Goal: Information Seeking & Learning: Check status

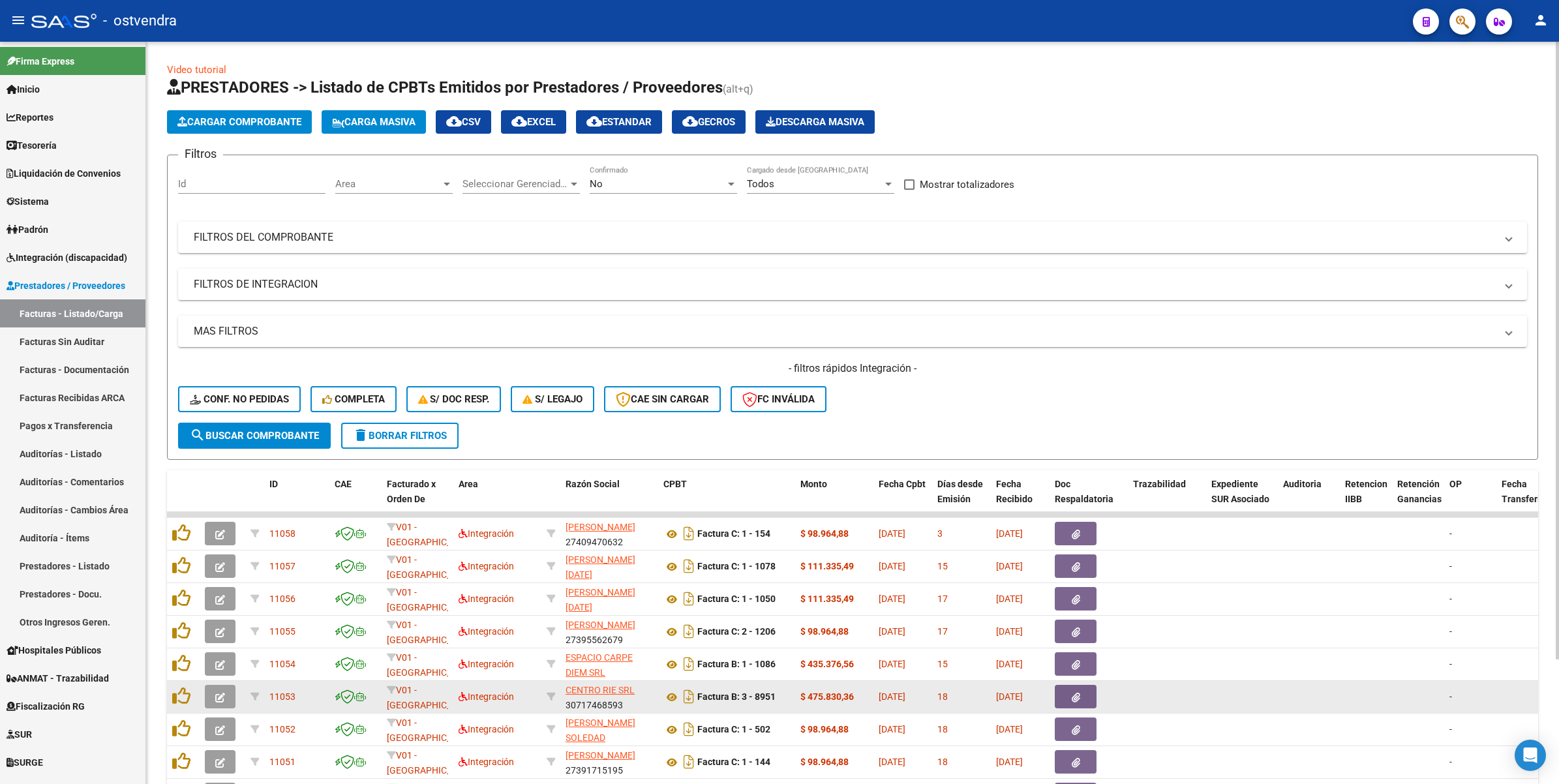
scroll to position [2, 0]
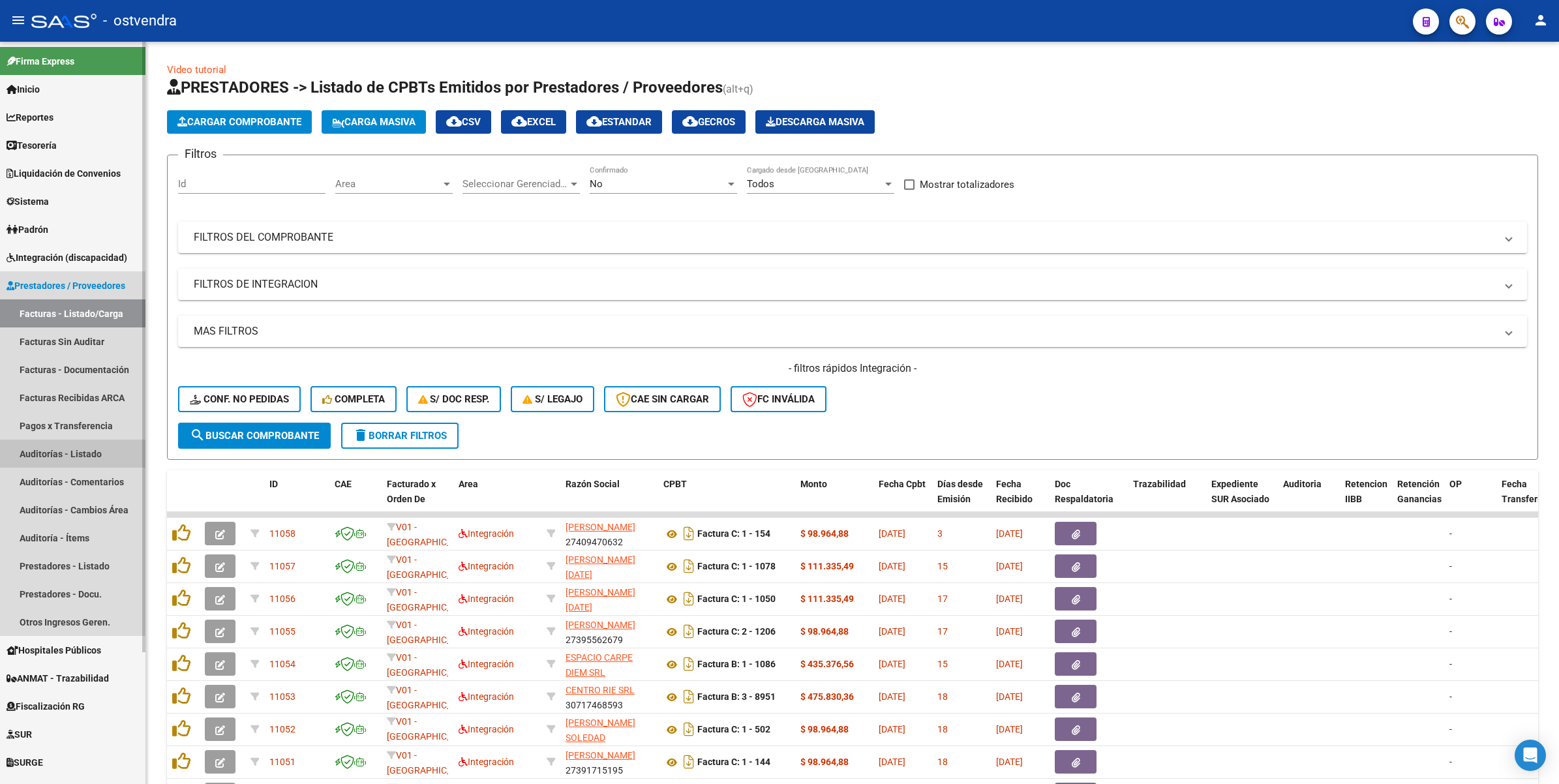
click at [71, 455] on link "Auditorías - Listado" at bounding box center [72, 454] width 145 height 28
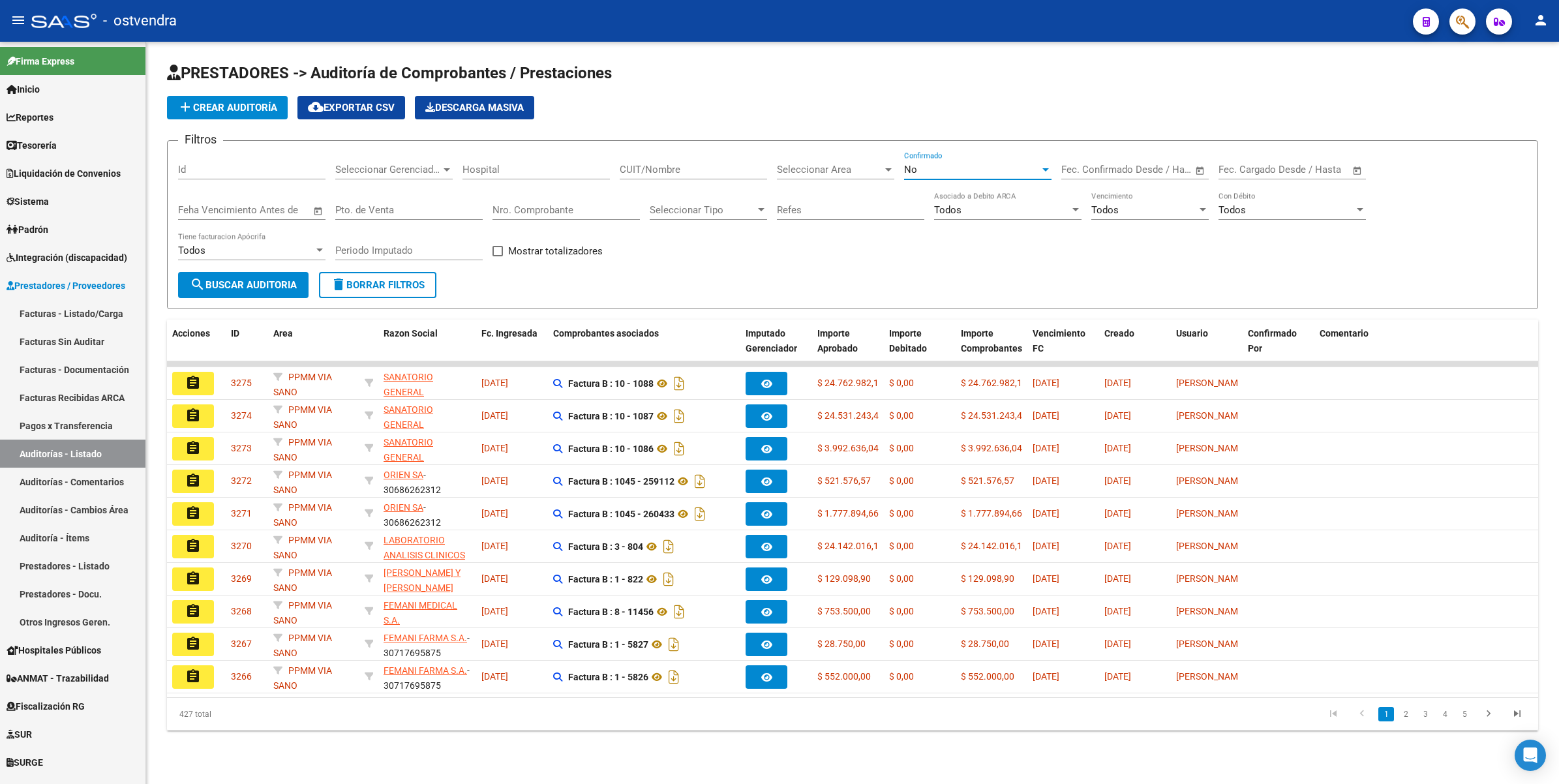
click at [1045, 165] on div at bounding box center [1045, 169] width 12 height 11
drag, startPoint x: 1006, startPoint y: 101, endPoint x: 1003, endPoint y: 145, distance: 44.1
click at [1003, 145] on div "Todos Si No" at bounding box center [977, 139] width 168 height 88
drag, startPoint x: 1003, startPoint y: 145, endPoint x: 920, endPoint y: 169, distance: 86.4
click at [920, 169] on span "No" at bounding box center [978, 168] width 148 height 29
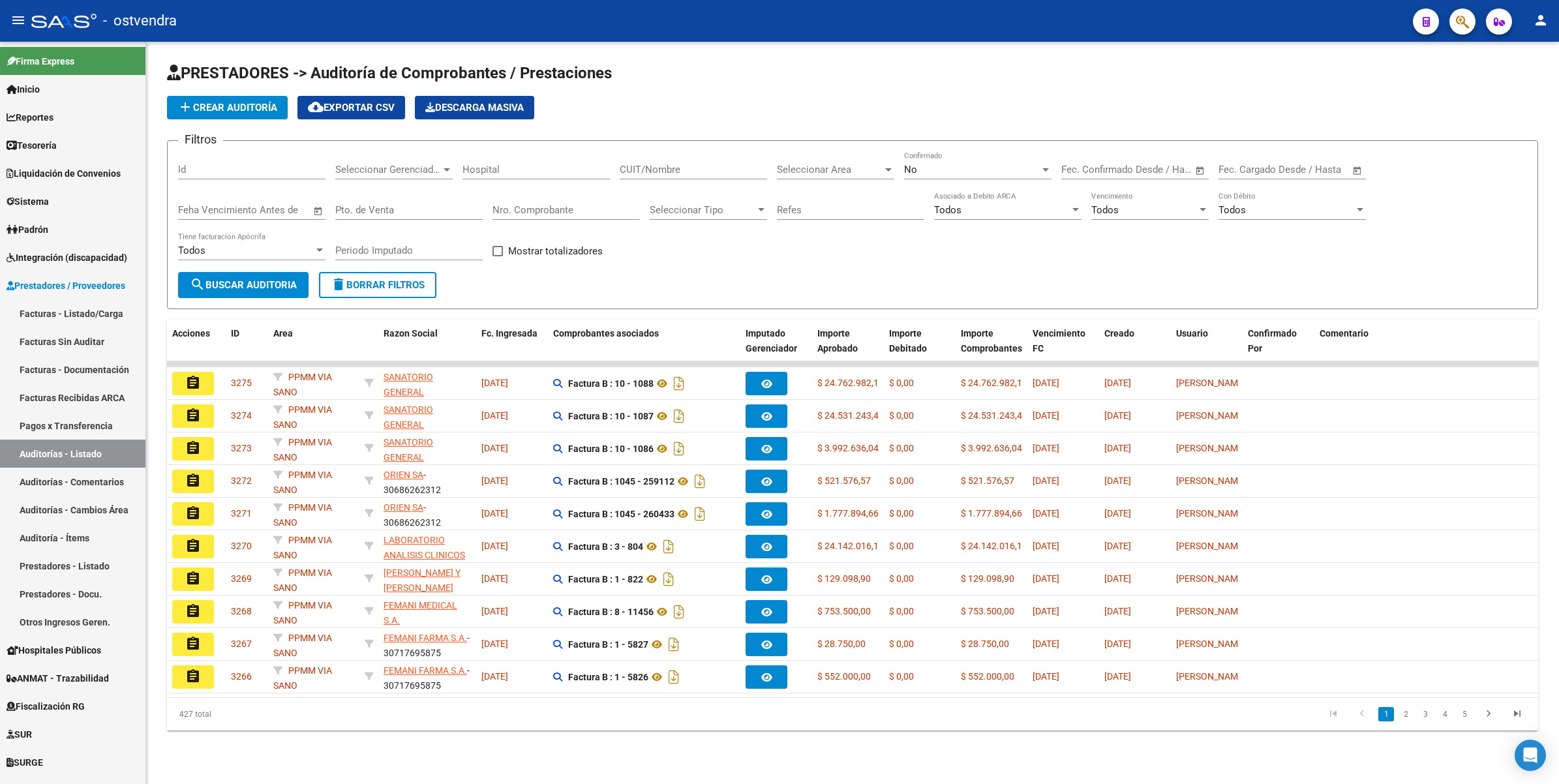
click at [807, 155] on div "Seleccionar Area Seleccionar Area" at bounding box center [836, 165] width 118 height 28
click at [655, 161] on div at bounding box center [779, 392] width 1559 height 784
click at [664, 168] on input "CUIT/Nombre" at bounding box center [694, 169] width 148 height 12
type input "t"
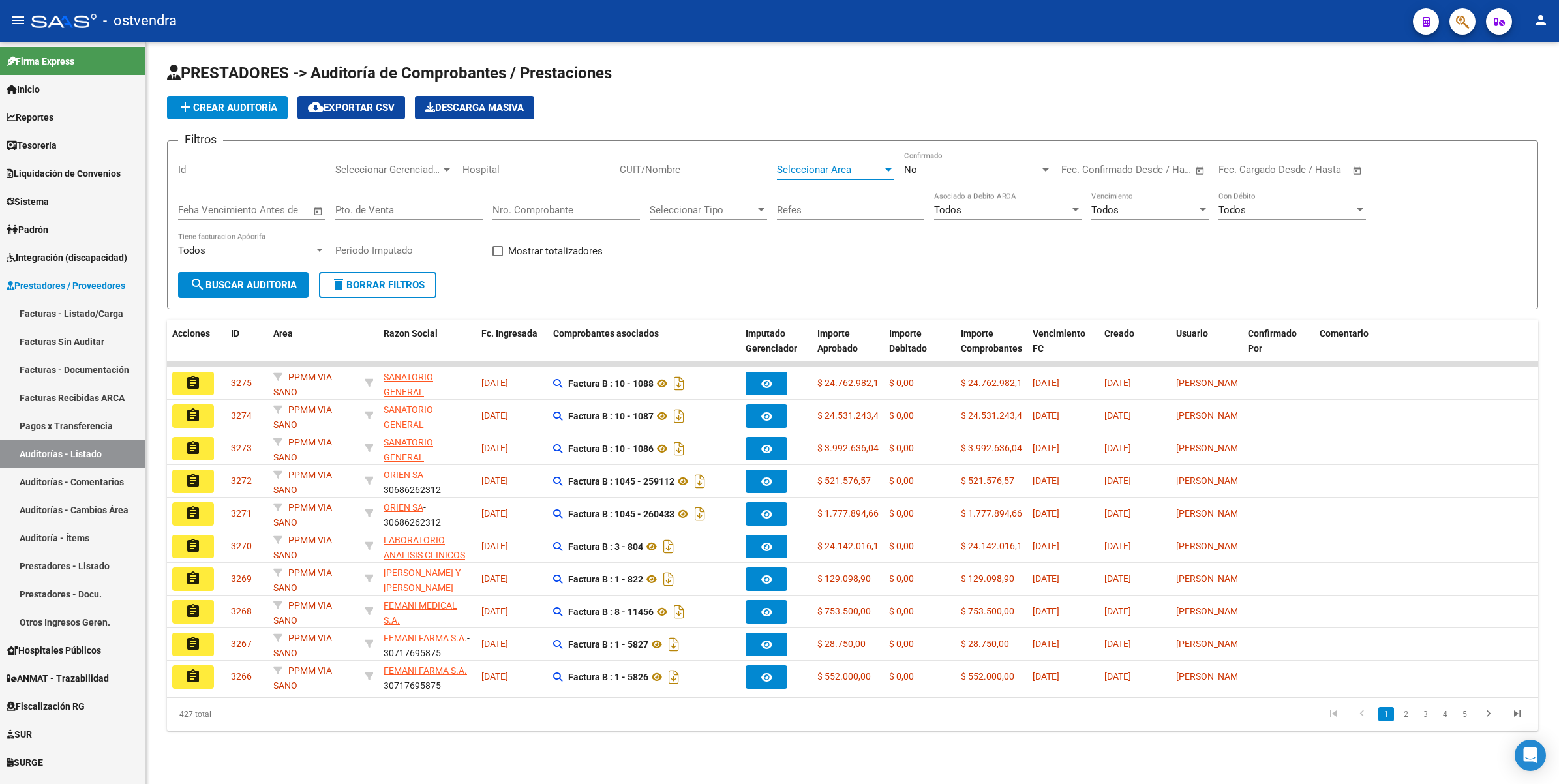
click at [892, 169] on div at bounding box center [889, 169] width 12 height 11
click at [836, 255] on span "Prestaciones Propias" at bounding box center [861, 263] width 170 height 29
click at [238, 288] on span "search Buscar Auditoria" at bounding box center [243, 285] width 107 height 12
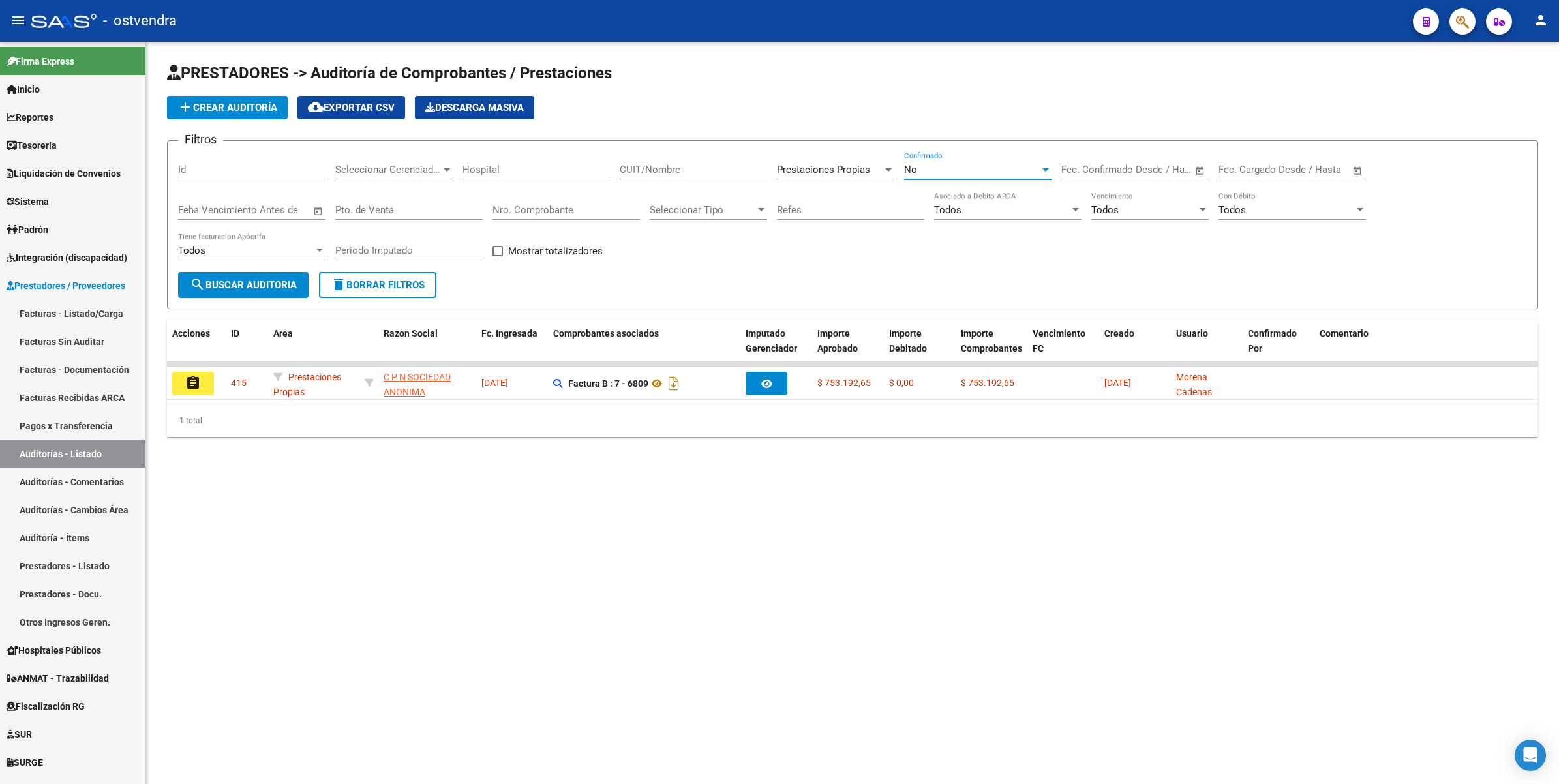
click at [1047, 165] on div at bounding box center [1045, 169] width 12 height 11
click at [935, 262] on div at bounding box center [779, 392] width 1559 height 784
click at [890, 173] on div at bounding box center [889, 169] width 12 height 11
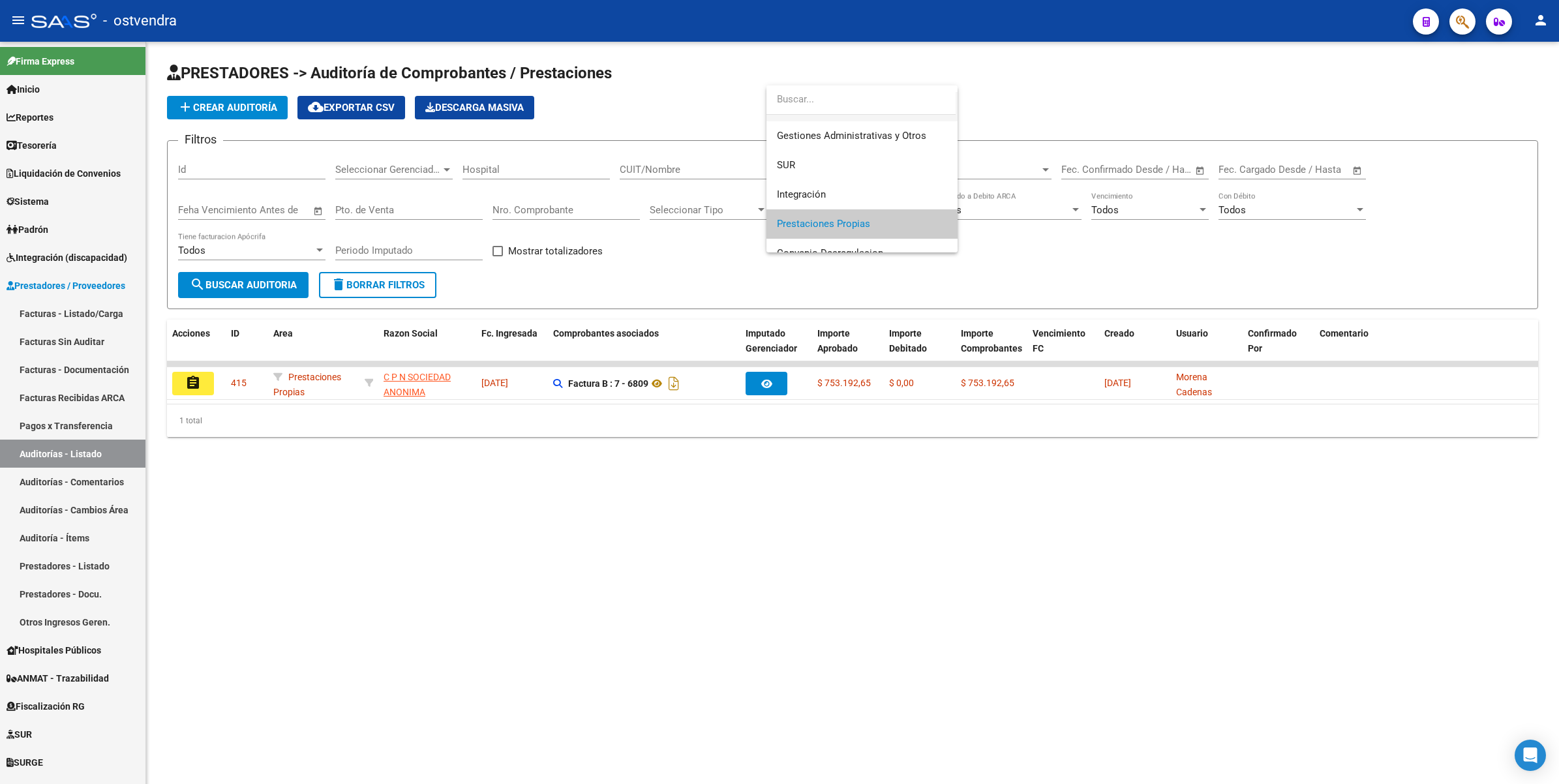
scroll to position [0, 0]
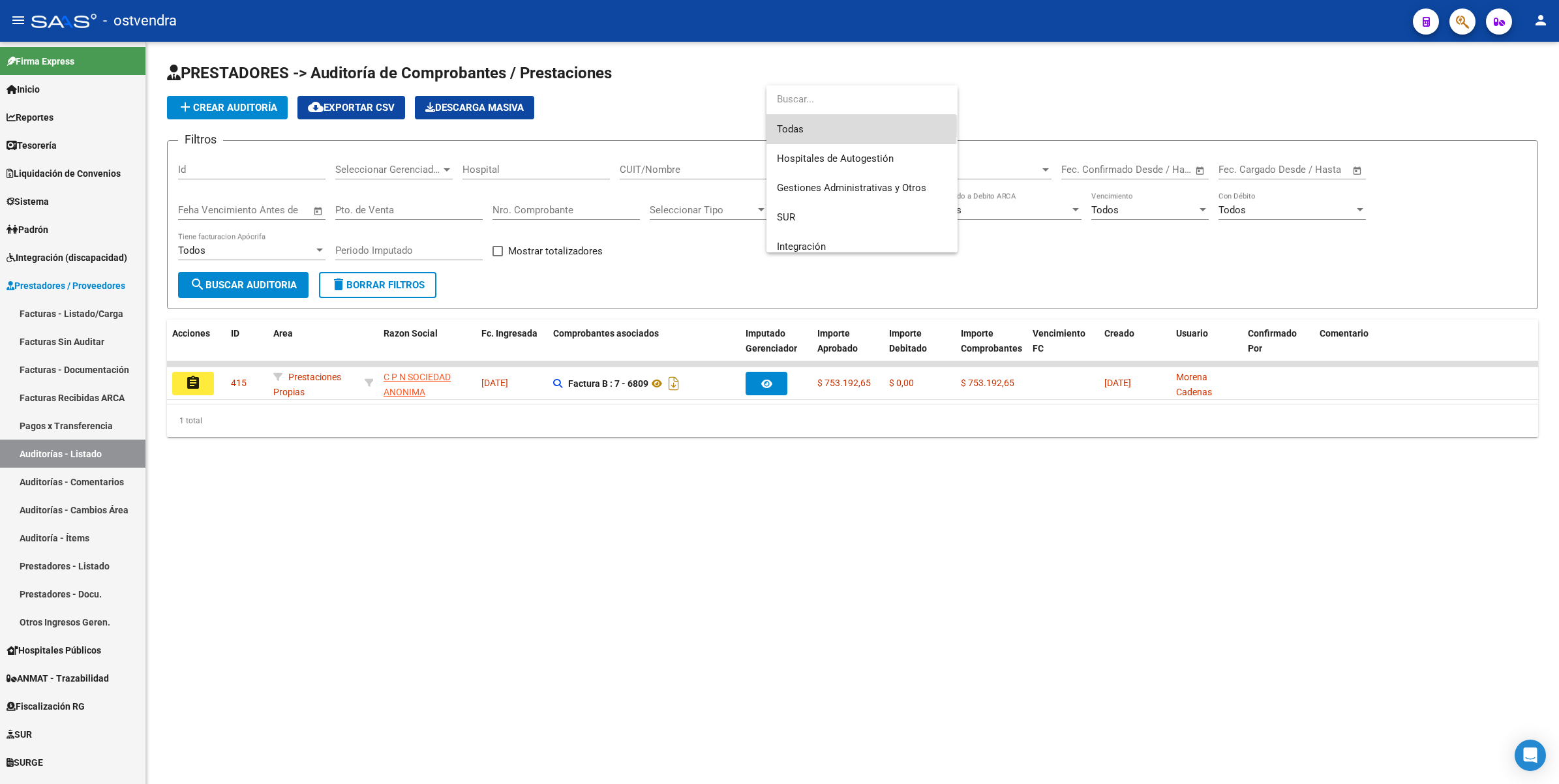
click at [811, 126] on span "Todas" at bounding box center [861, 129] width 170 height 29
click at [249, 288] on span "search Buscar Auditoria" at bounding box center [243, 285] width 107 height 12
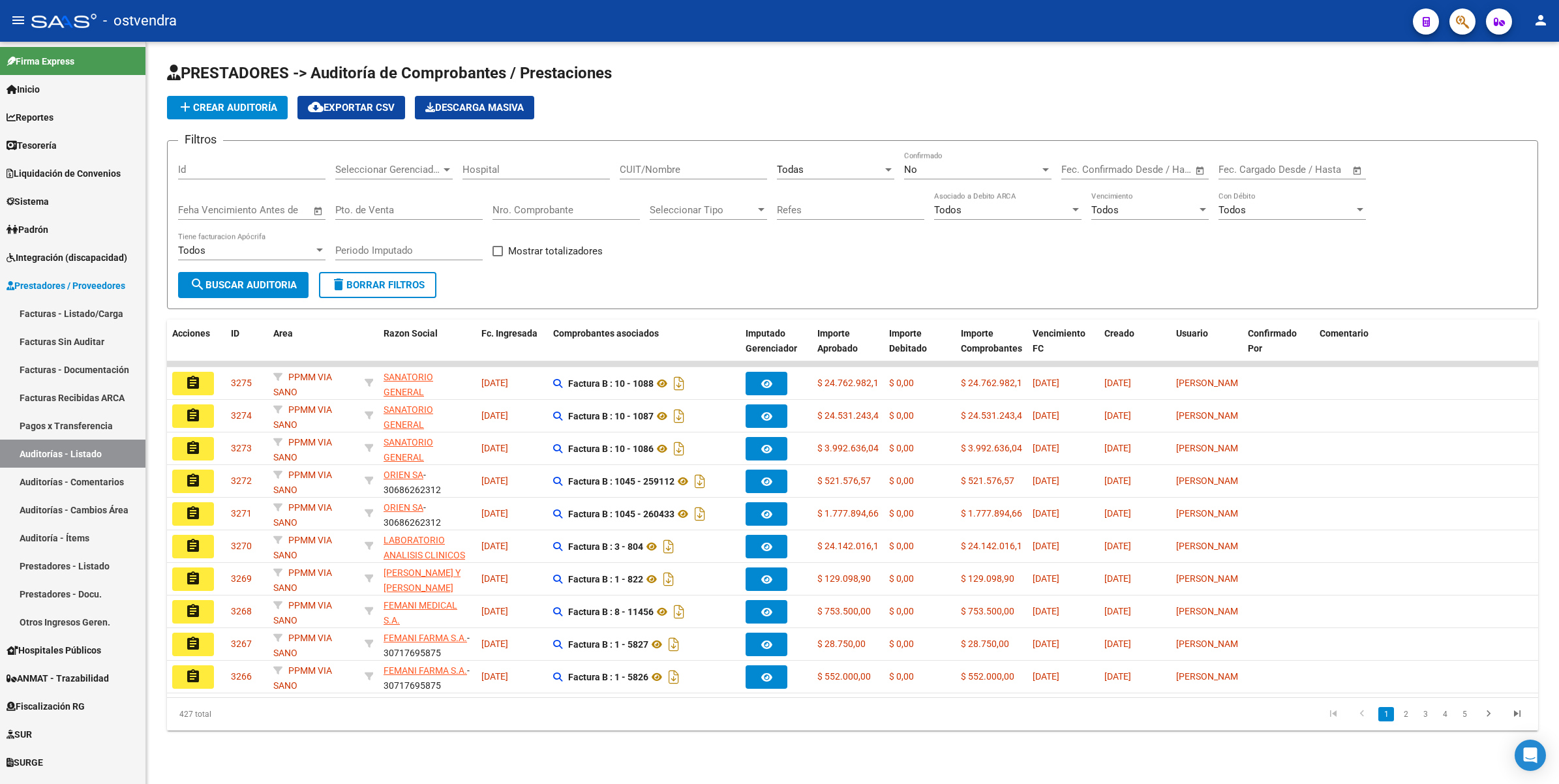
click at [694, 168] on input "CUIT/Nombre" at bounding box center [694, 169] width 148 height 12
type input "trasladar"
click at [220, 285] on span "search Buscar Auditoria" at bounding box center [243, 285] width 107 height 12
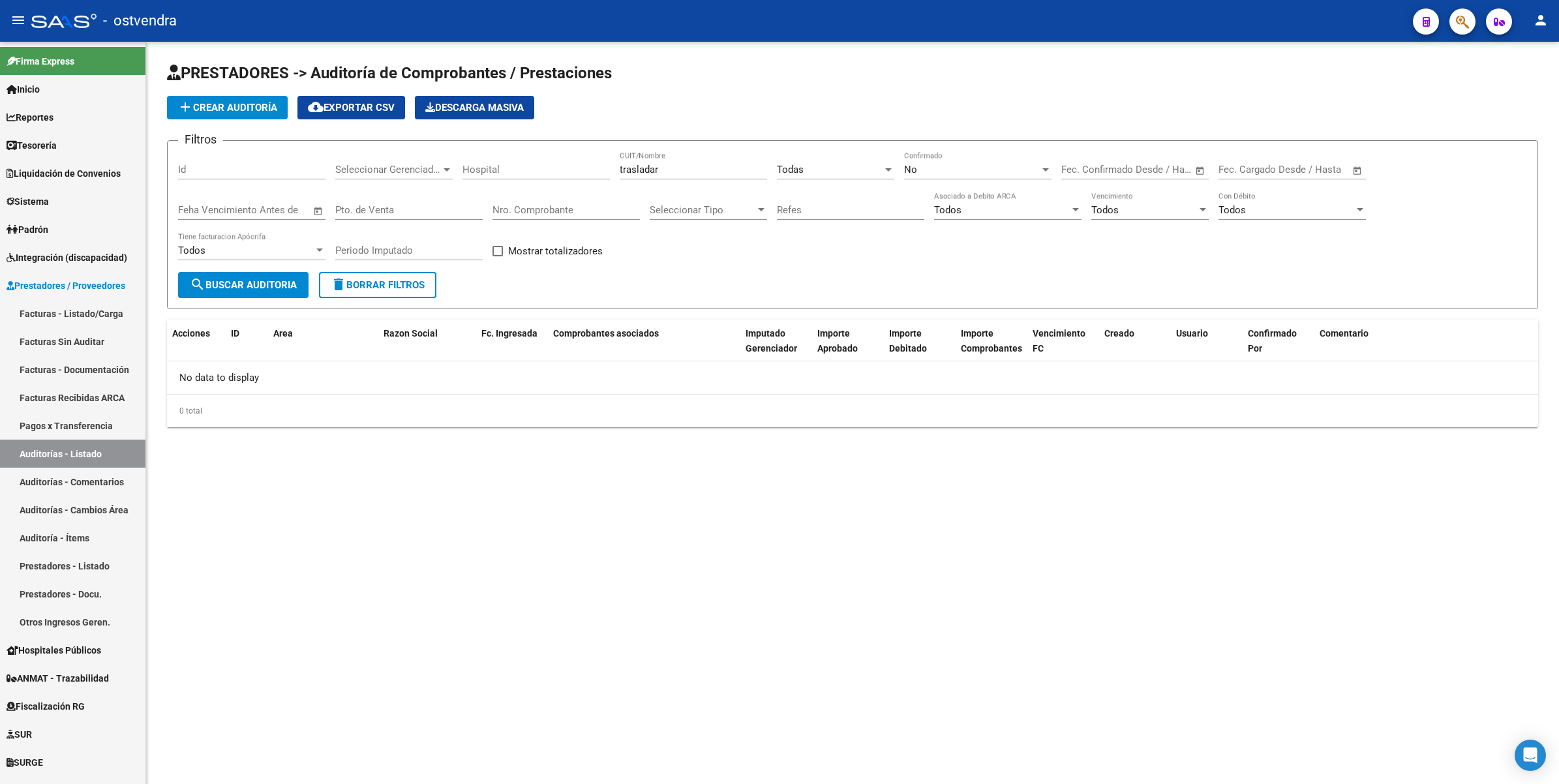
click at [1047, 169] on div at bounding box center [1046, 170] width 7 height 3
click at [1012, 114] on span "Todos" at bounding box center [978, 110] width 148 height 29
click at [216, 280] on span "search Buscar Auditoria" at bounding box center [243, 285] width 107 height 12
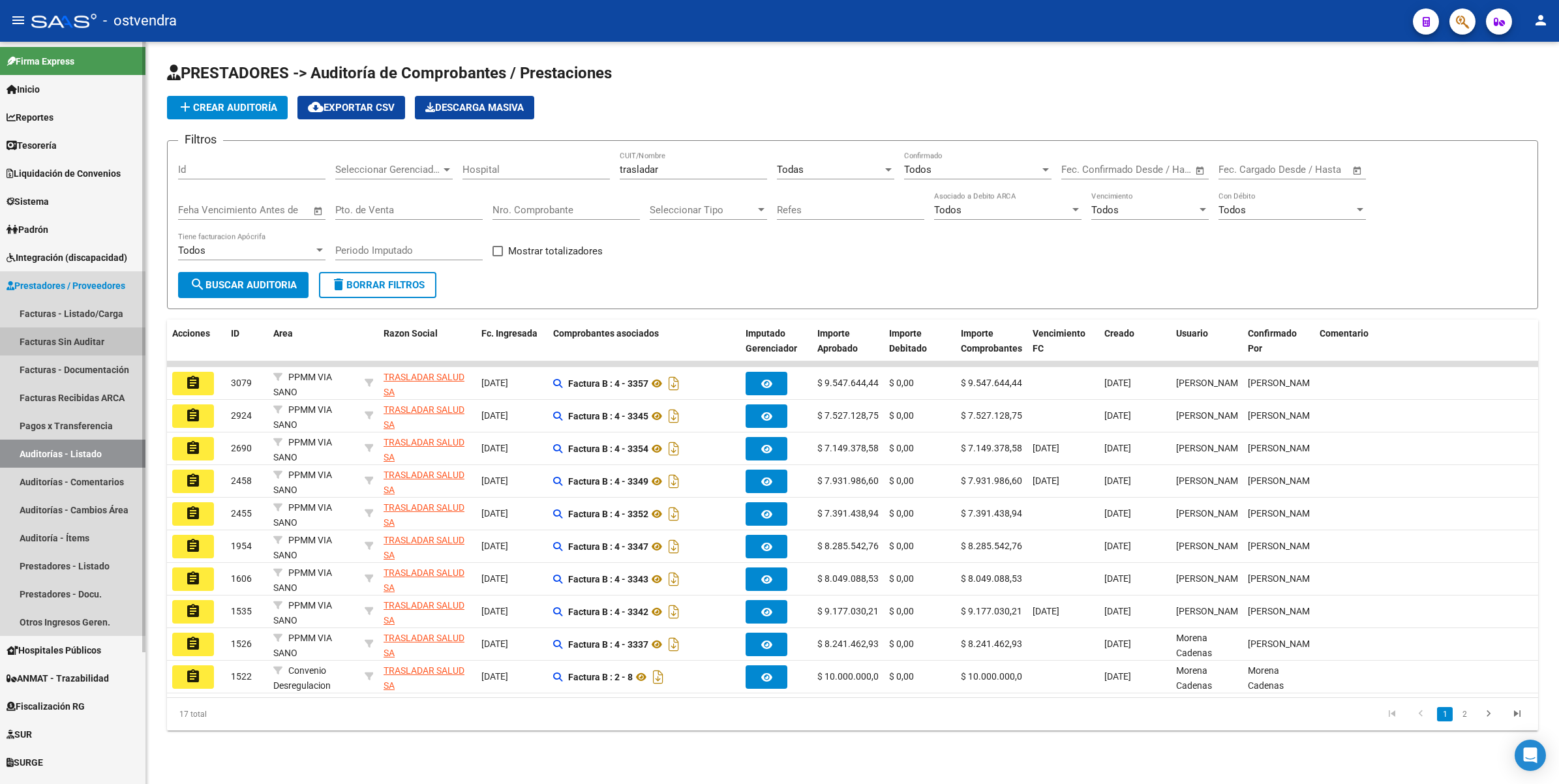
click at [61, 343] on link "Facturas Sin Auditar" at bounding box center [72, 342] width 145 height 28
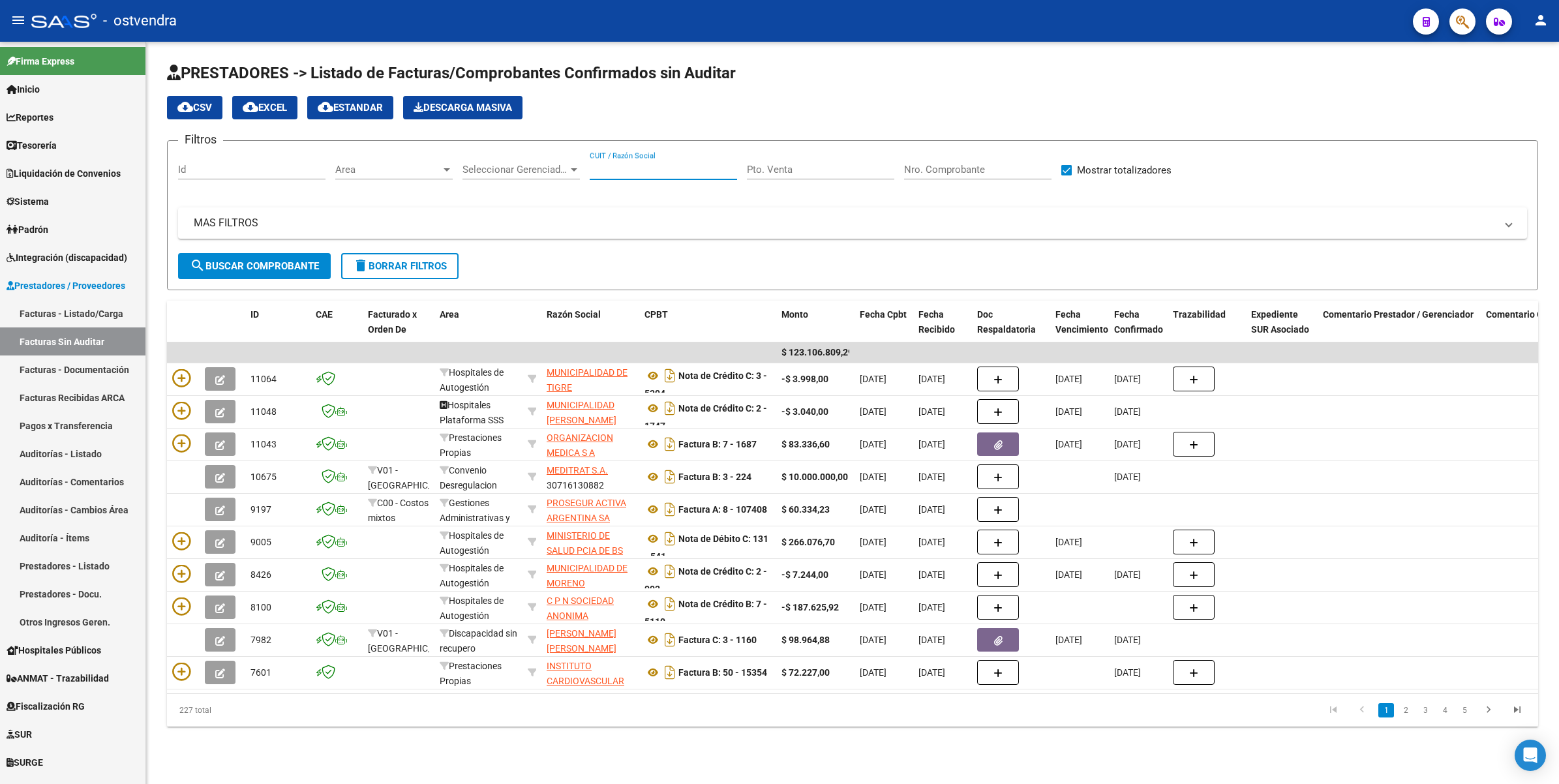
click at [663, 170] on input "CUIT / Razón Social" at bounding box center [664, 169] width 148 height 12
type input "traslada"
click at [271, 264] on span "search Buscar Comprobante" at bounding box center [255, 266] width 129 height 12
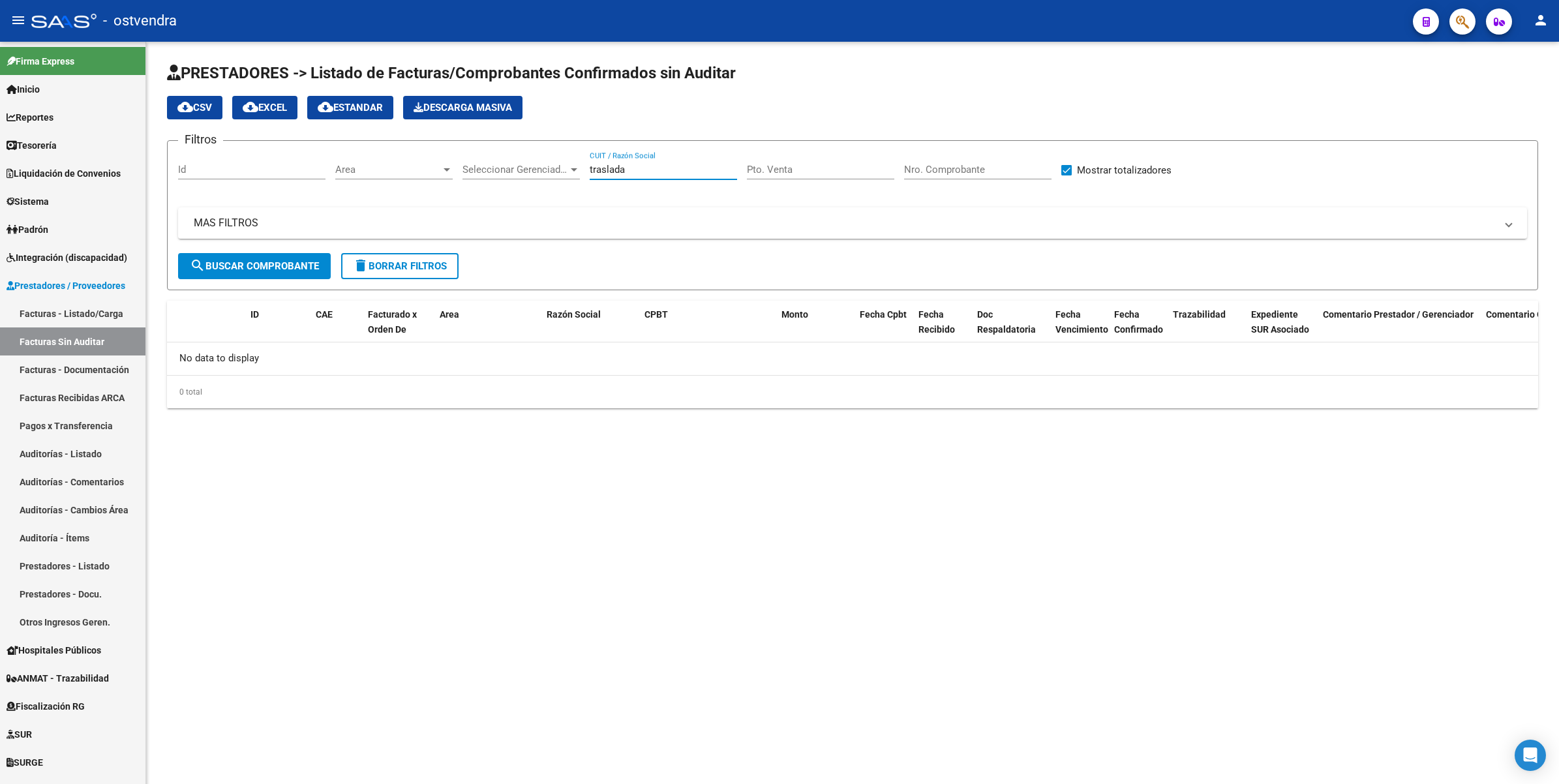
click at [676, 167] on input "traslada" at bounding box center [664, 169] width 148 height 12
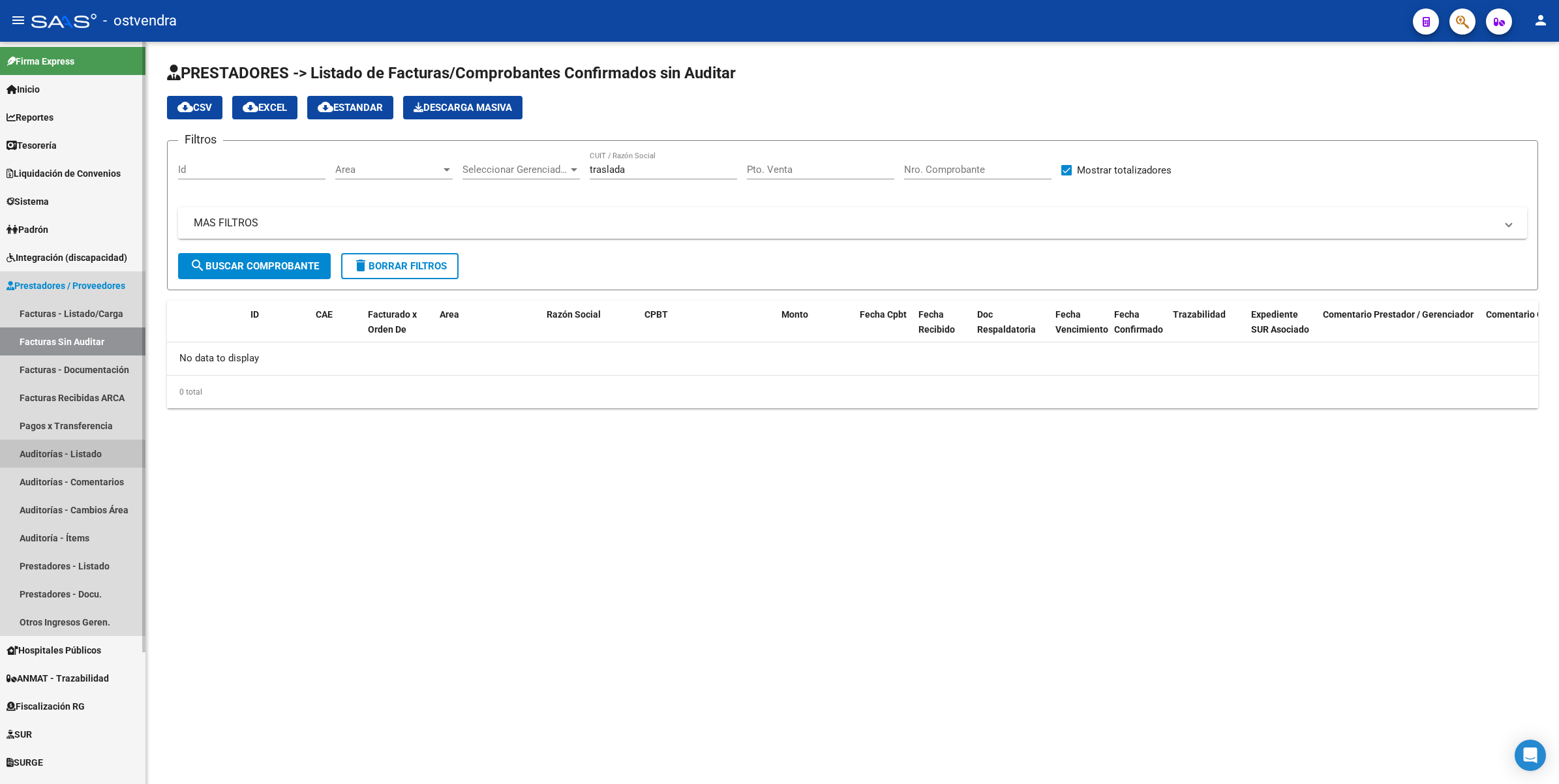
click at [95, 455] on link "Auditorías - Listado" at bounding box center [72, 454] width 145 height 28
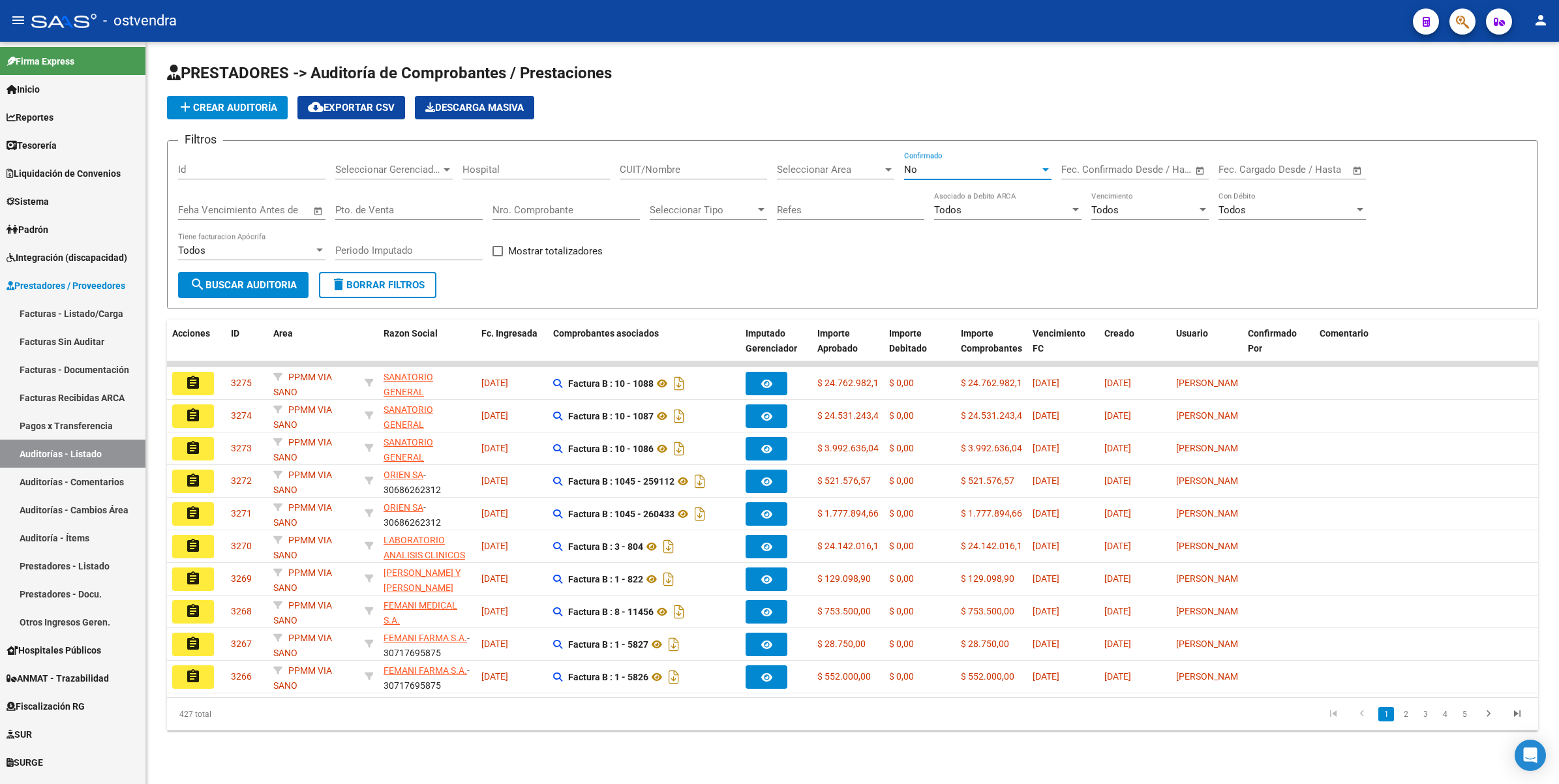
click at [1049, 165] on div at bounding box center [1045, 169] width 12 height 11
click at [967, 103] on span "Todos" at bounding box center [978, 110] width 148 height 29
click at [578, 209] on input "Nro. Comprobante" at bounding box center [567, 210] width 148 height 12
type input "3354"
click at [266, 280] on span "search Buscar Auditoria" at bounding box center [243, 285] width 107 height 12
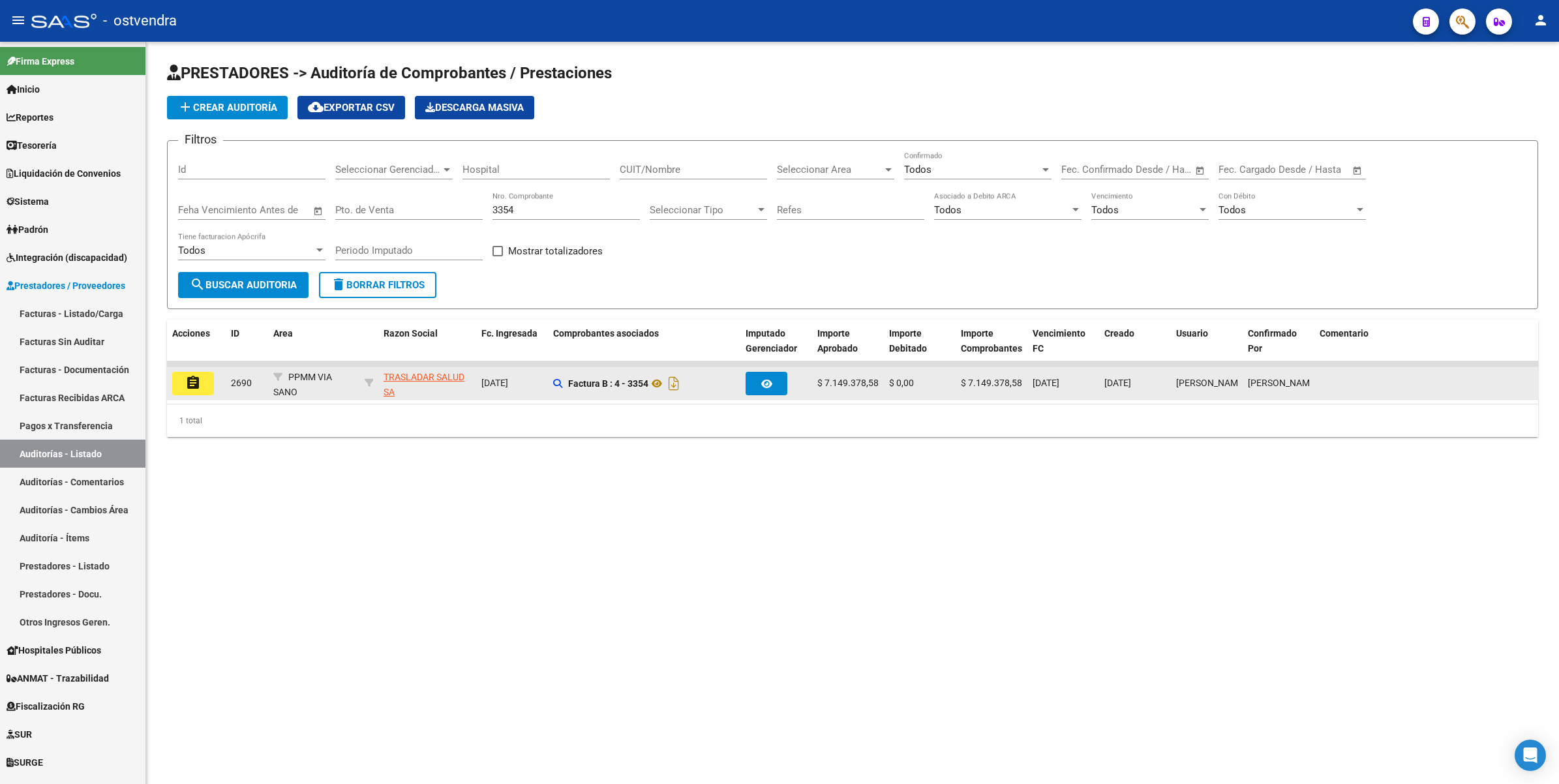
click at [193, 382] on mat-icon "assignment" at bounding box center [192, 382] width 16 height 16
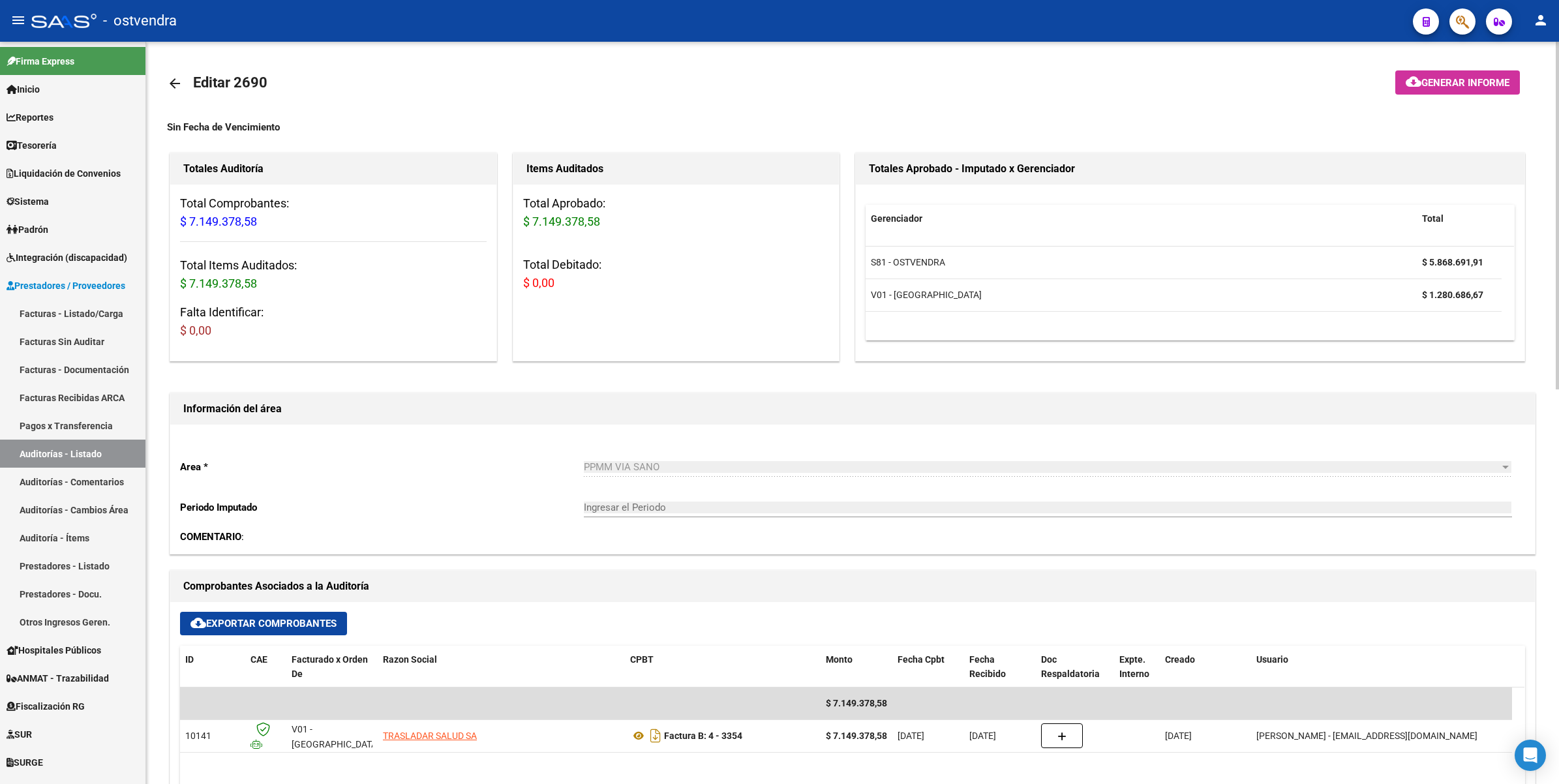
click at [421, 494] on div "Area * PPMM VIA SANO Seleccionar area Periodo Imputado Ingresar el Periodo COME…" at bounding box center [852, 489] width 1365 height 129
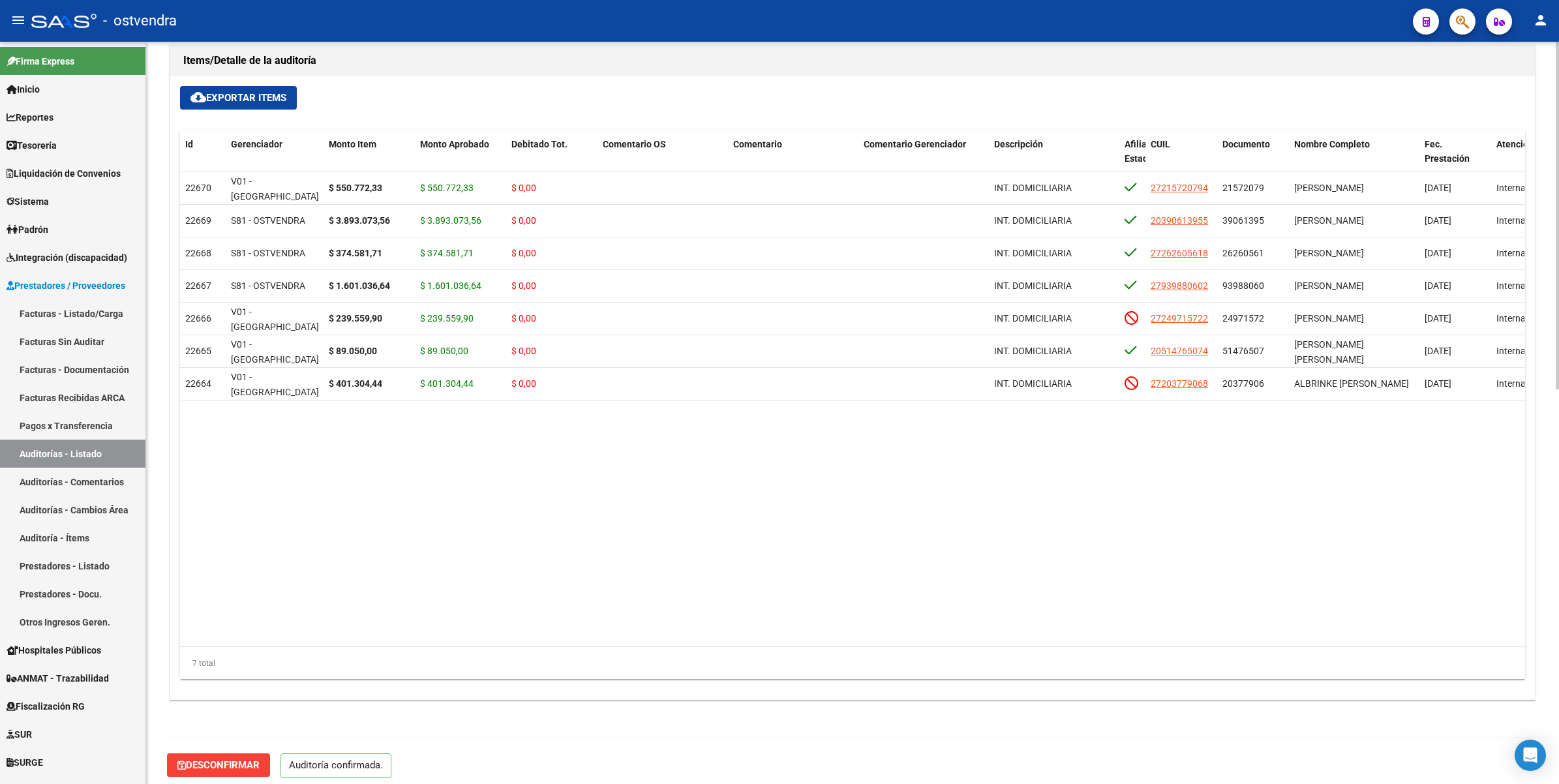
scroll to position [842, 0]
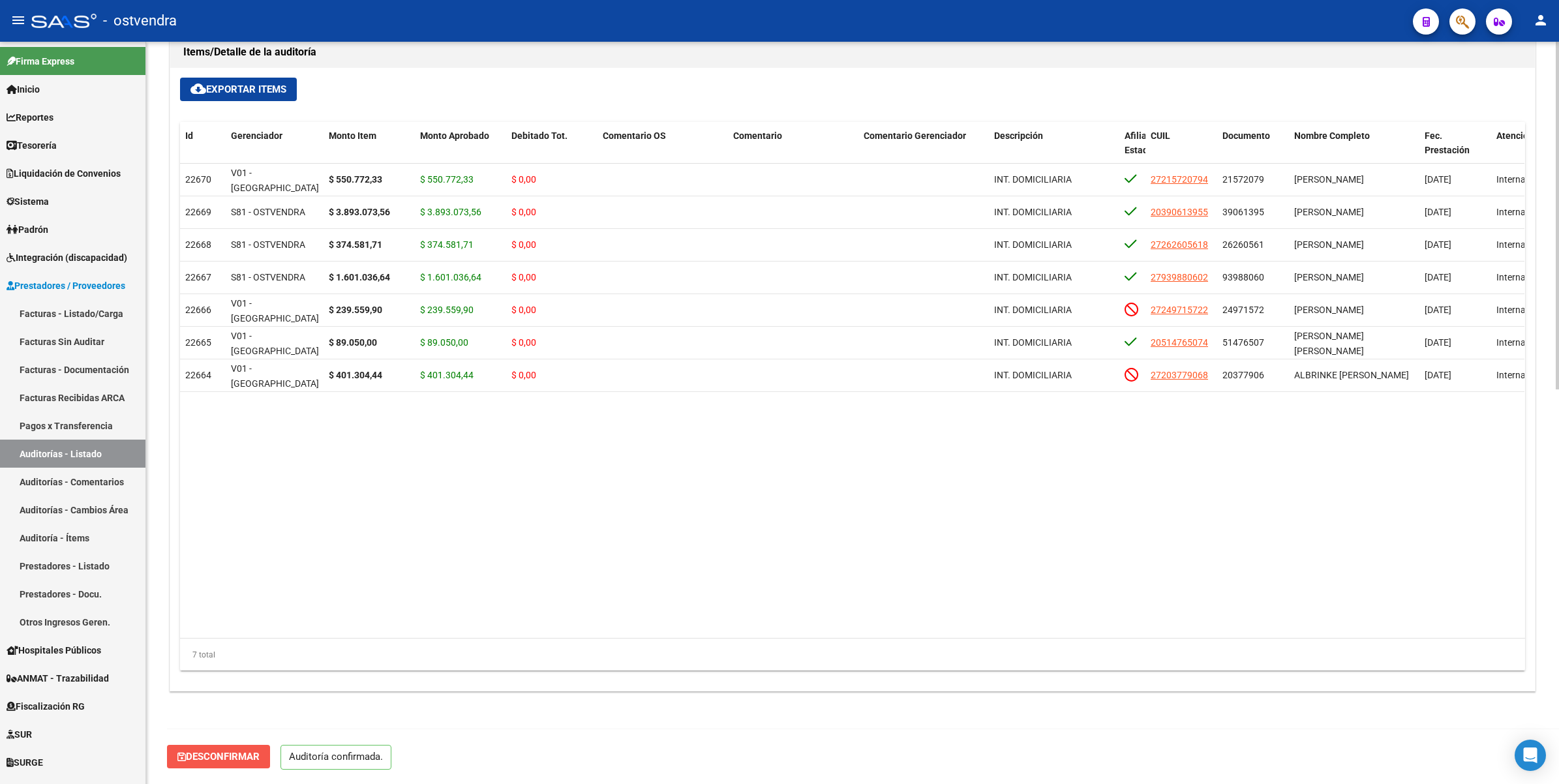
click at [248, 755] on span "Desconfirmar" at bounding box center [218, 757] width 82 height 12
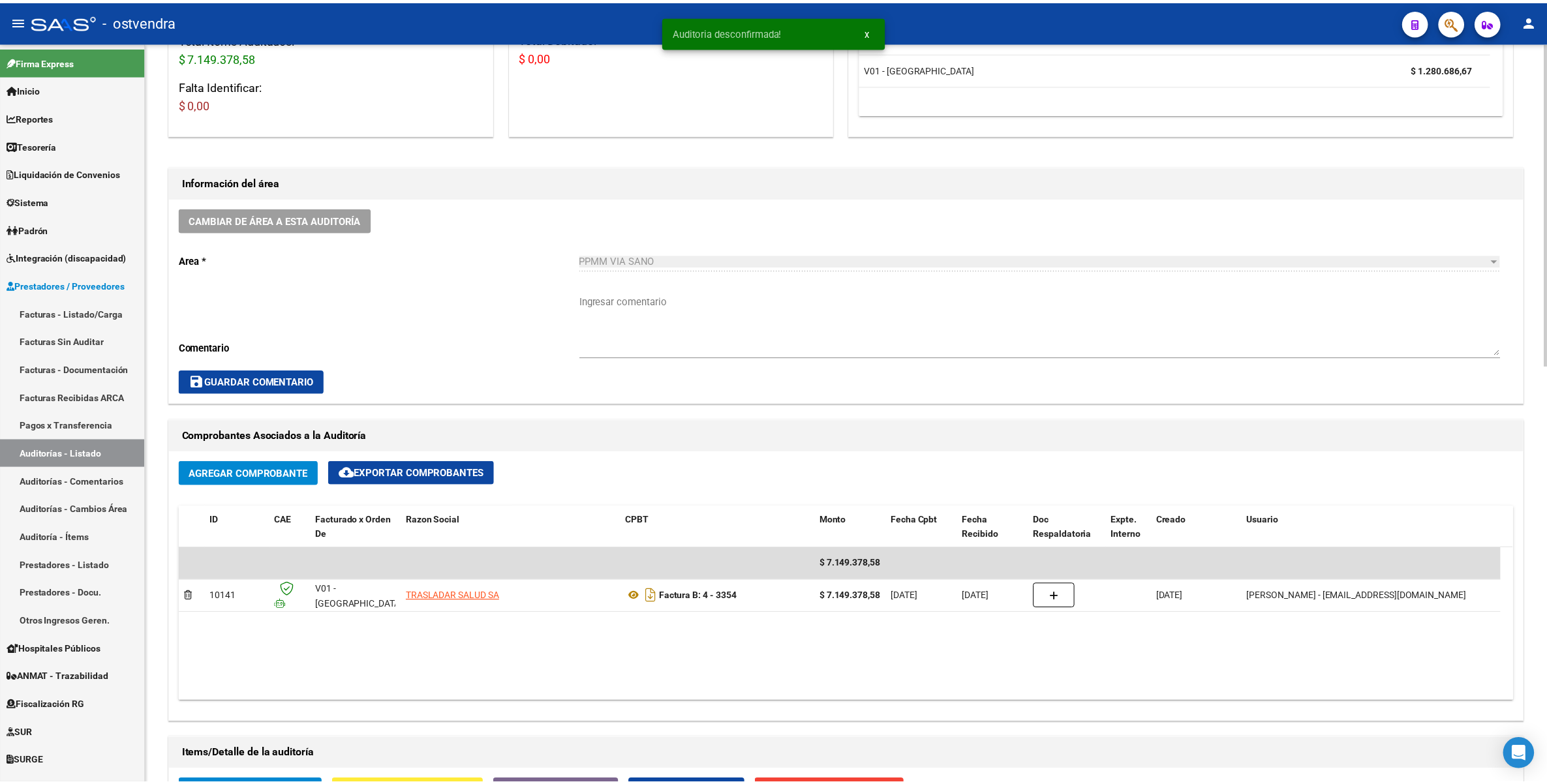
scroll to position [223, 0]
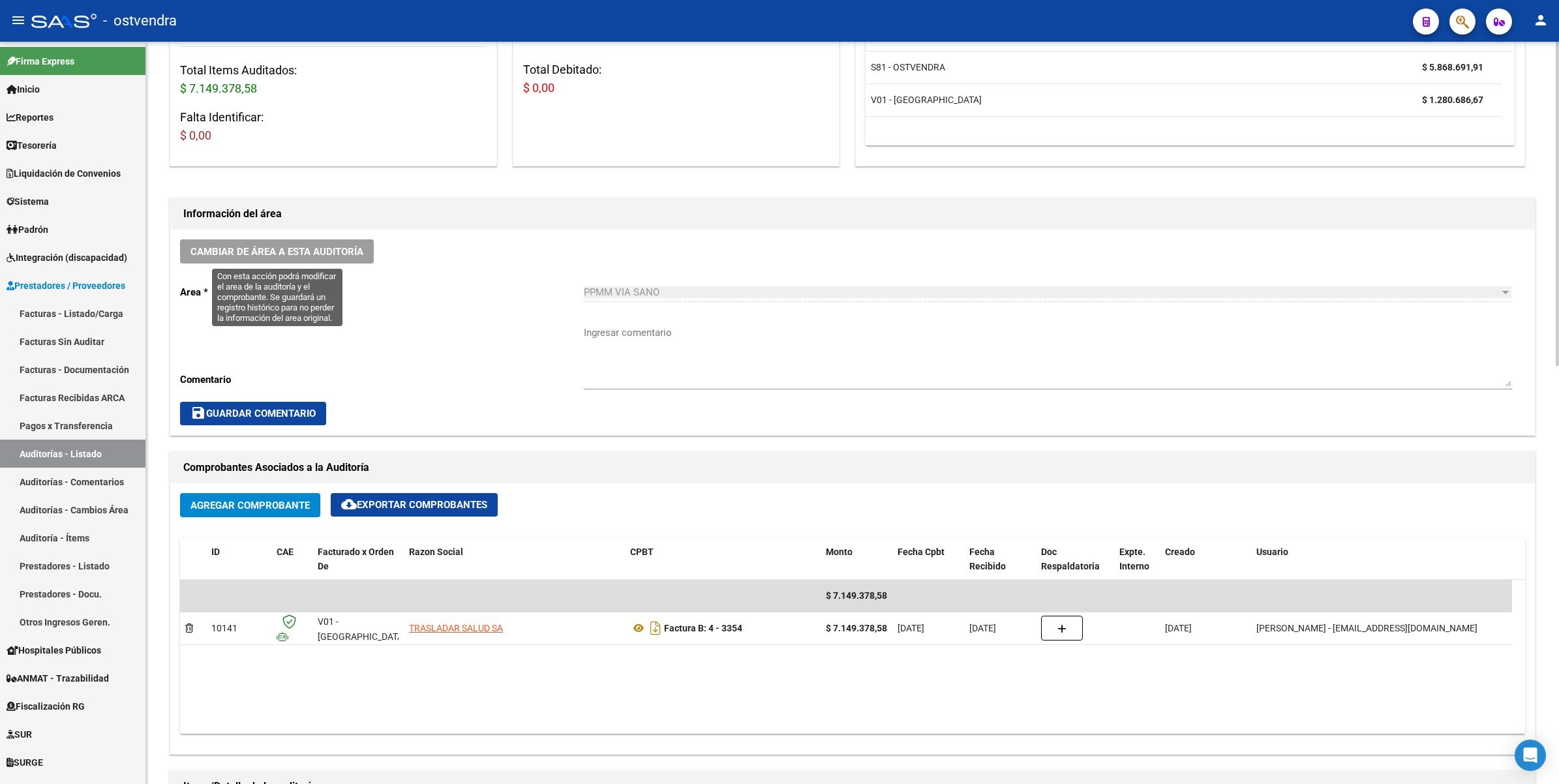
click at [330, 246] on span "Cambiar de área a esta auditoría" at bounding box center [277, 251] width 173 height 12
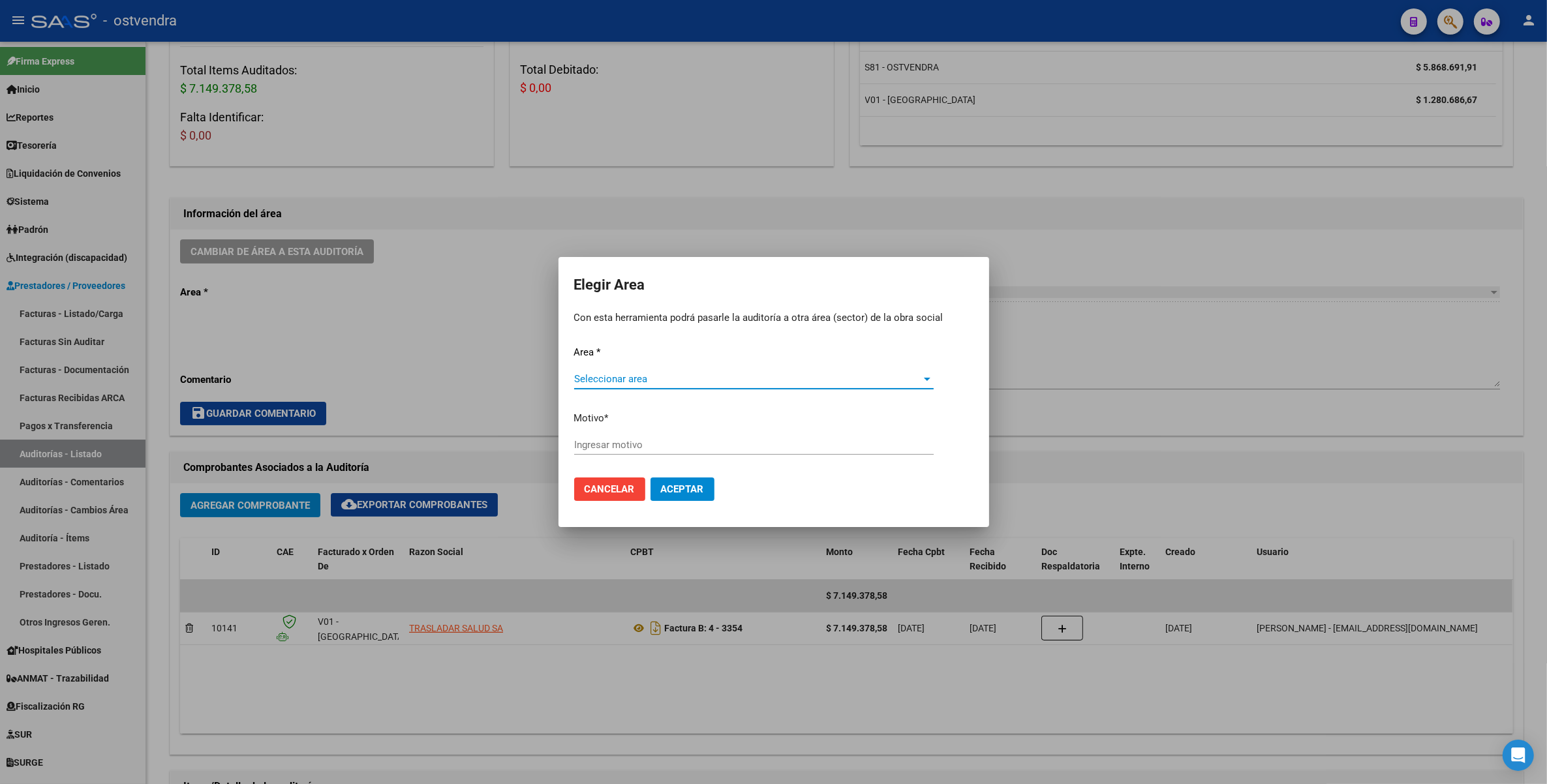
click at [928, 380] on div at bounding box center [927, 379] width 7 height 3
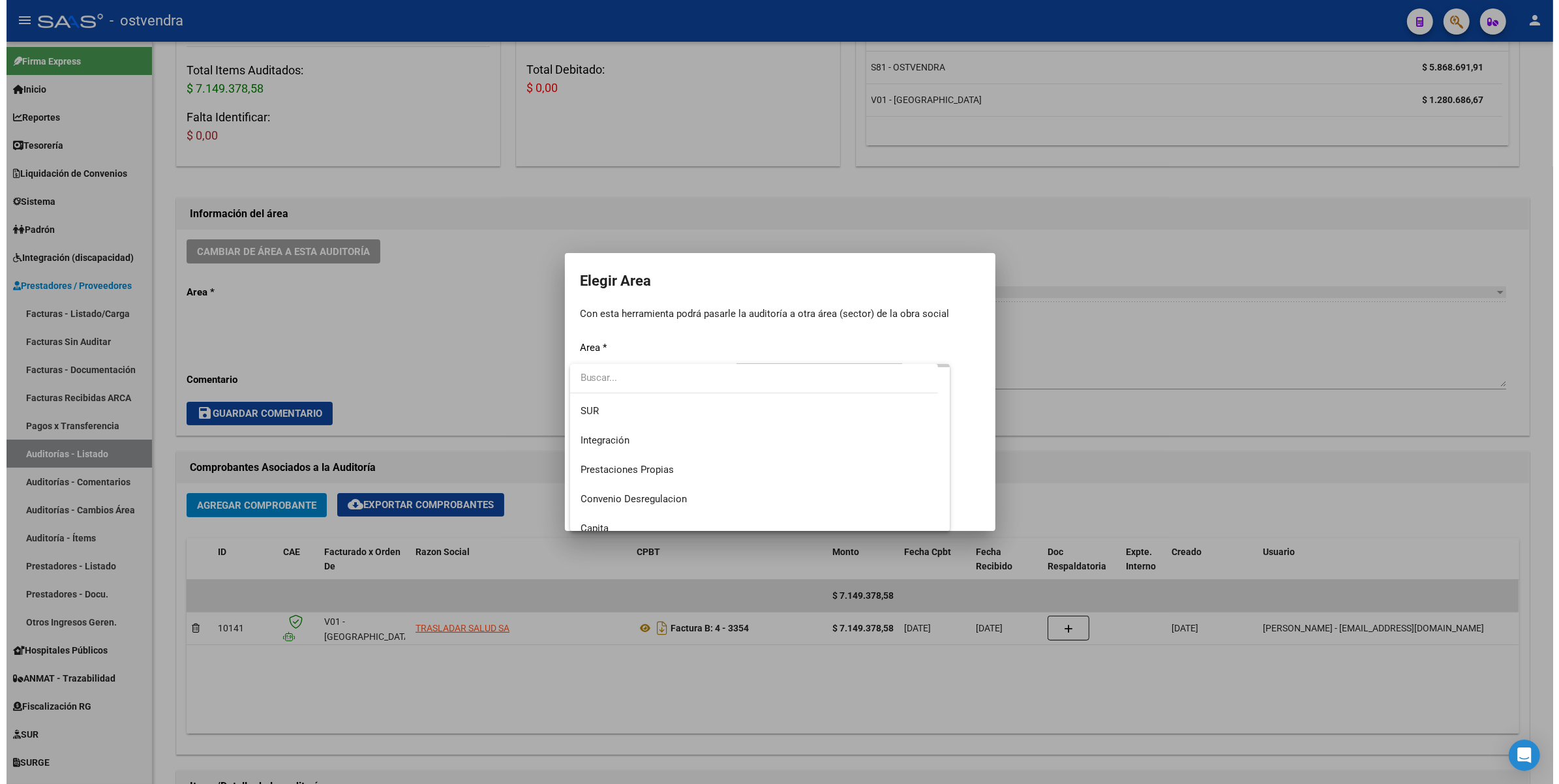
scroll to position [62, 0]
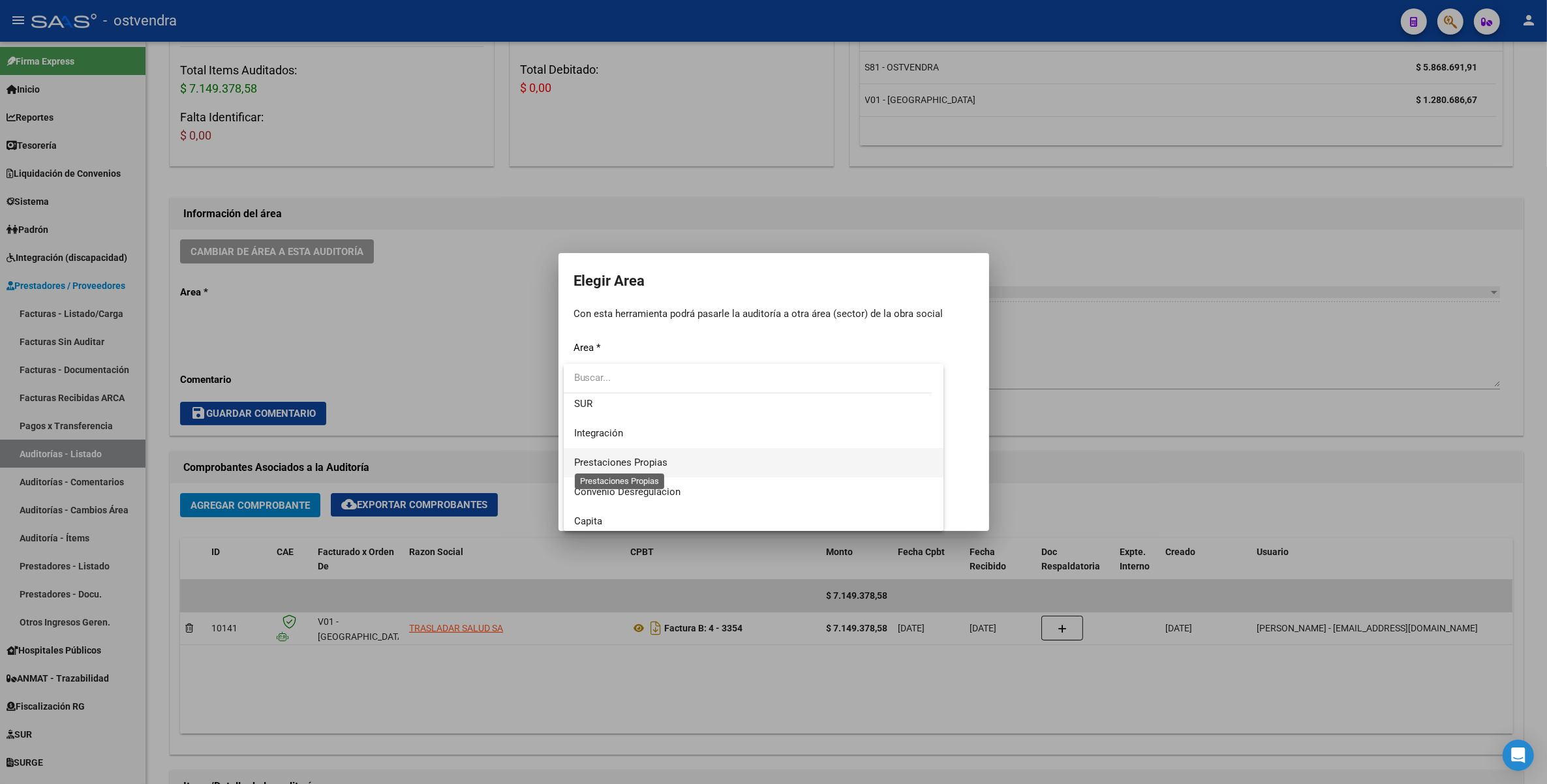
click at [633, 463] on span "Prestaciones Propias" at bounding box center [621, 462] width 93 height 12
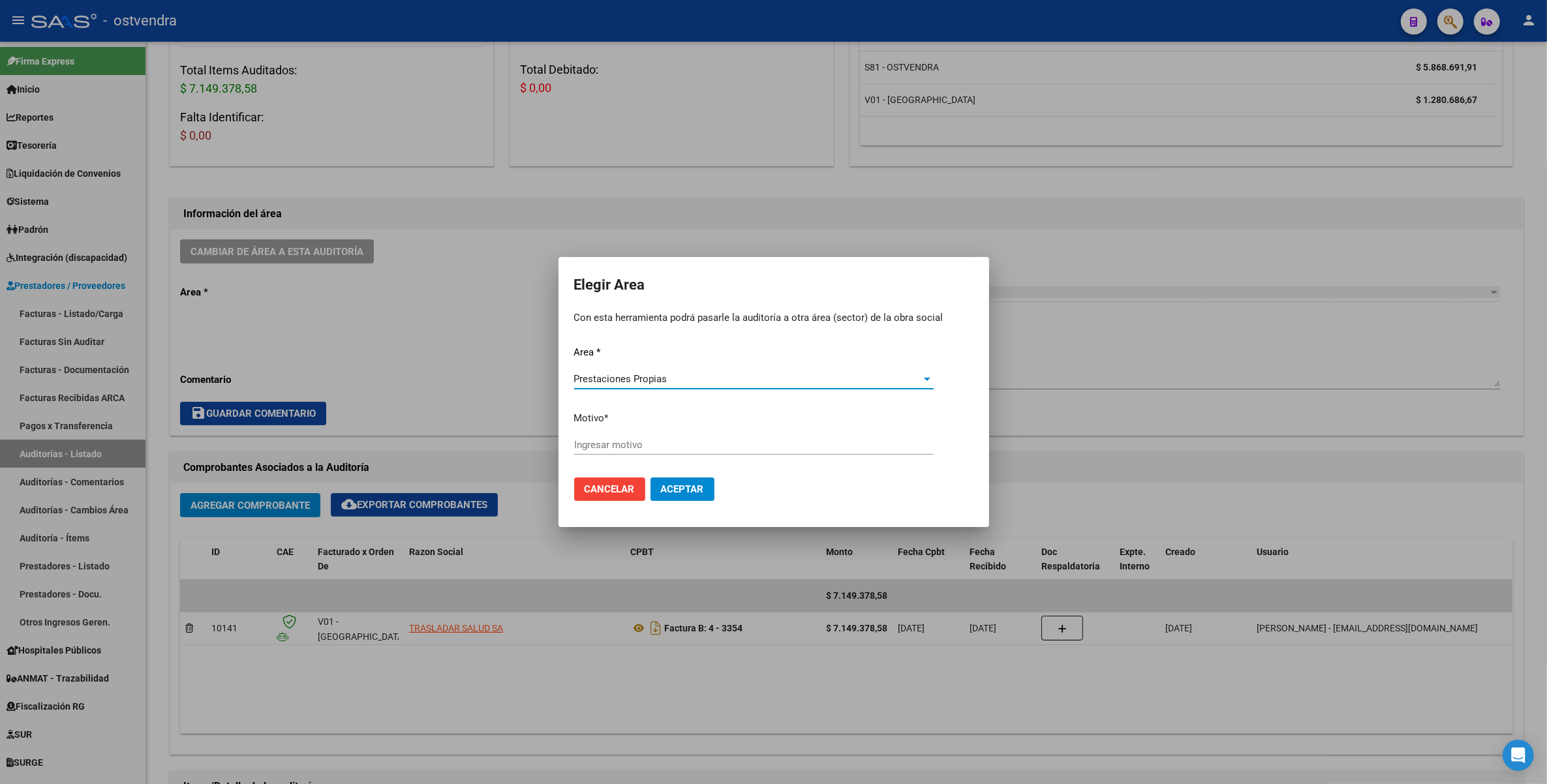
click at [680, 493] on span "Aceptar" at bounding box center [683, 489] width 43 height 12
click at [650, 441] on div "Ingresar motivo" at bounding box center [754, 445] width 359 height 20
type input "c"
type input "mal cargado"
click at [682, 487] on span "Aceptar" at bounding box center [683, 489] width 43 height 12
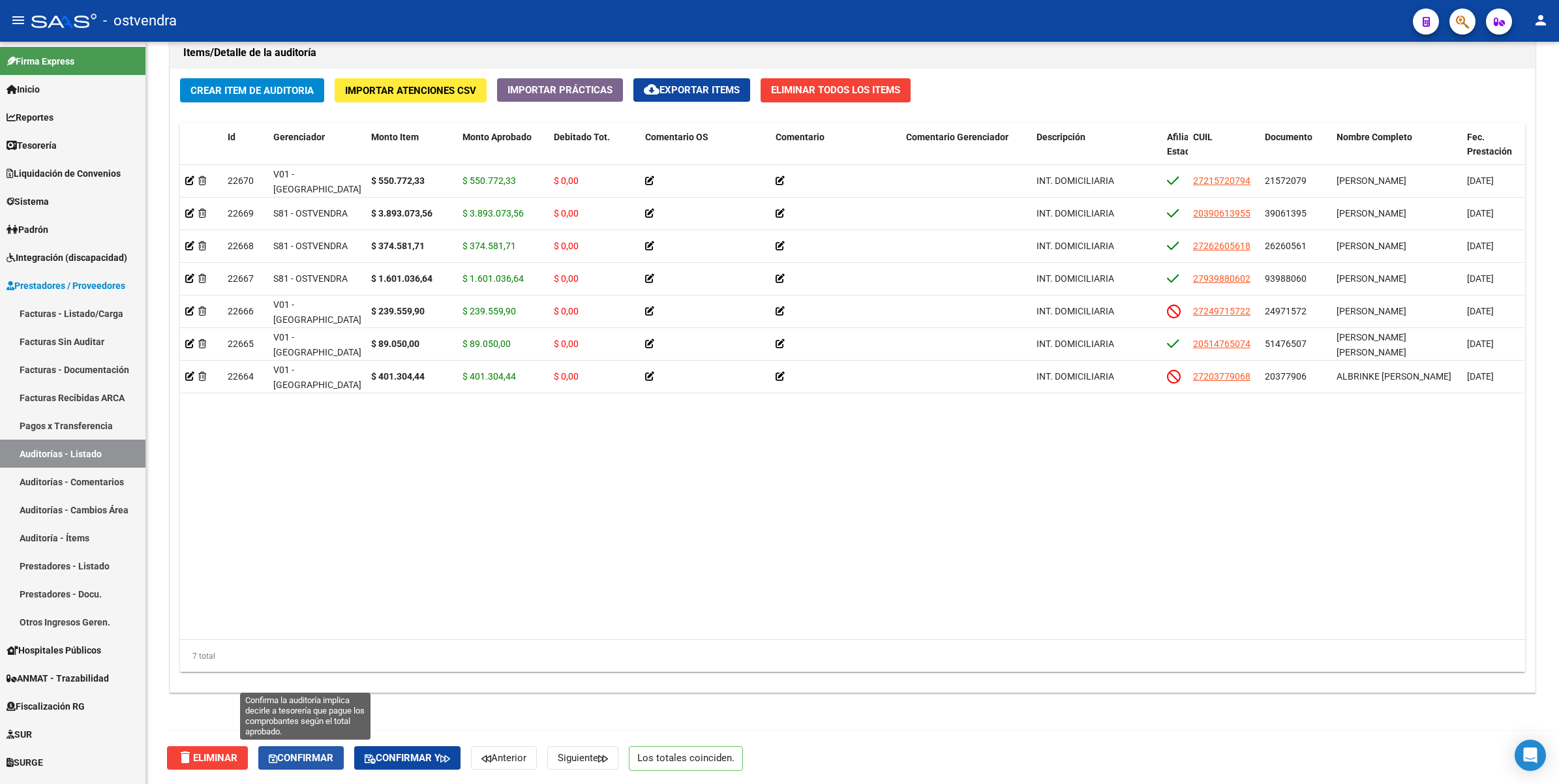
click at [324, 752] on span "Confirmar" at bounding box center [301, 758] width 65 height 12
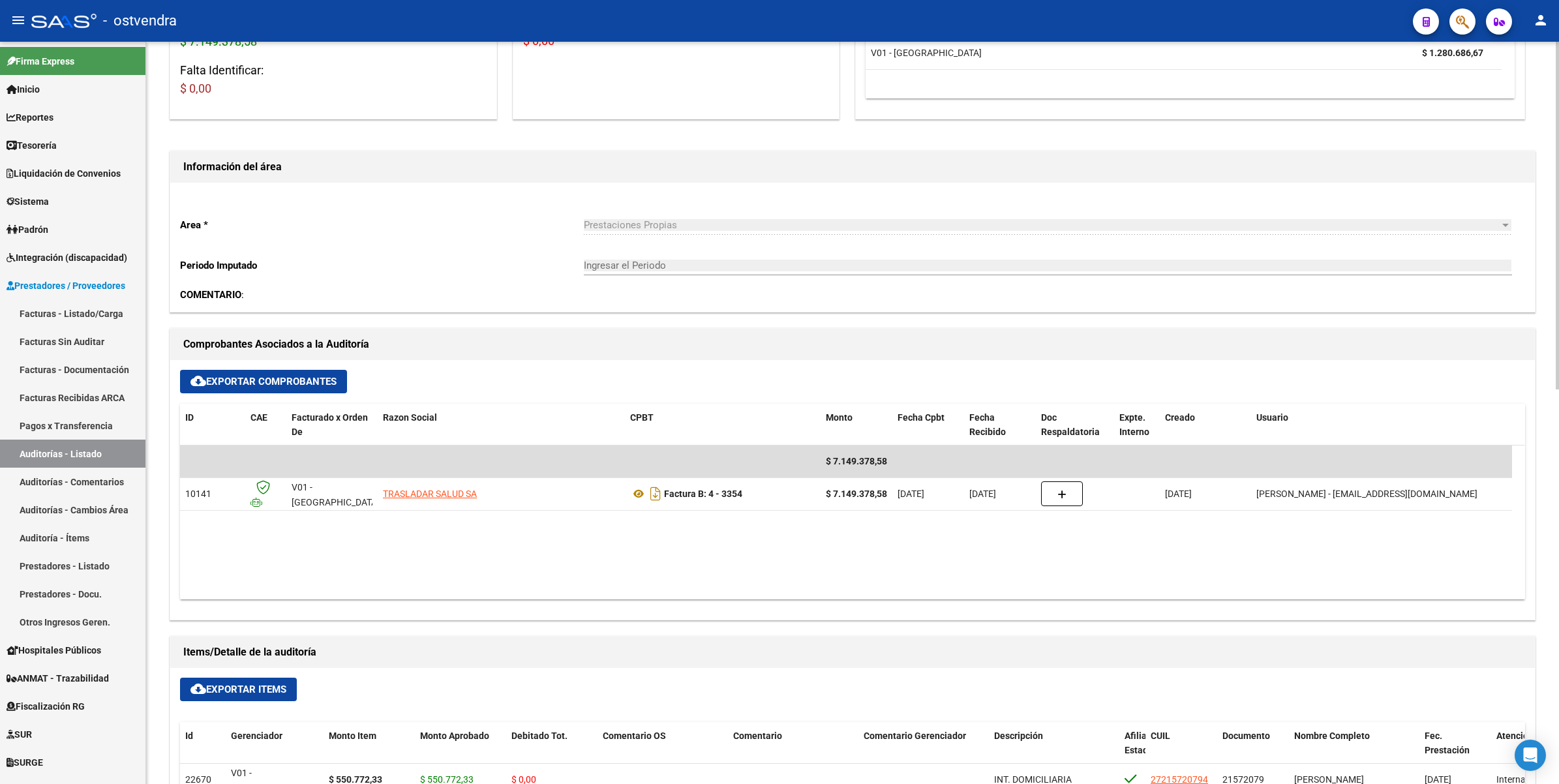
scroll to position [0, 0]
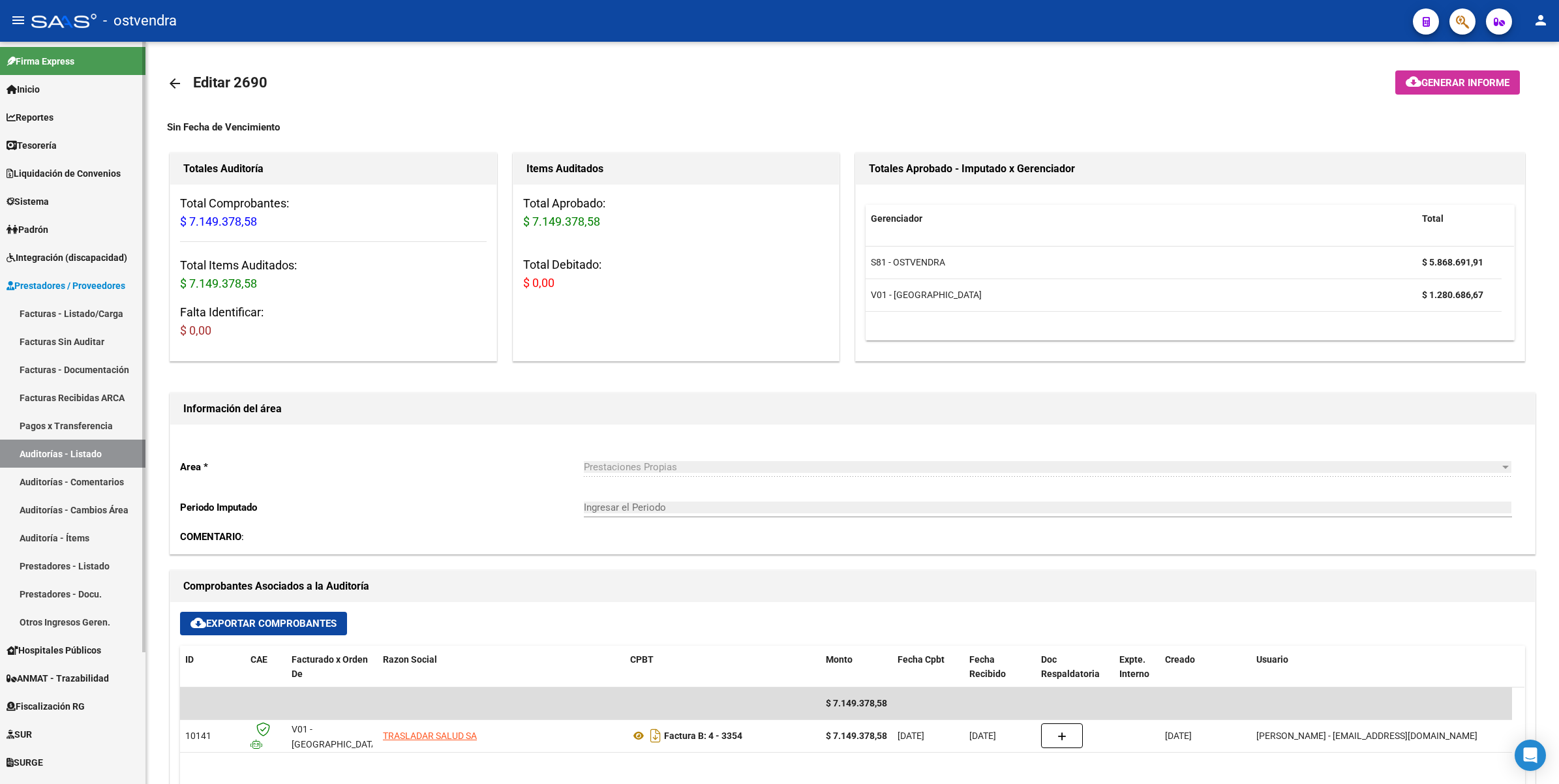
drag, startPoint x: 52, startPoint y: 450, endPoint x: 63, endPoint y: 441, distance: 14.2
click at [52, 450] on link "Auditorías - Listado" at bounding box center [72, 454] width 145 height 28
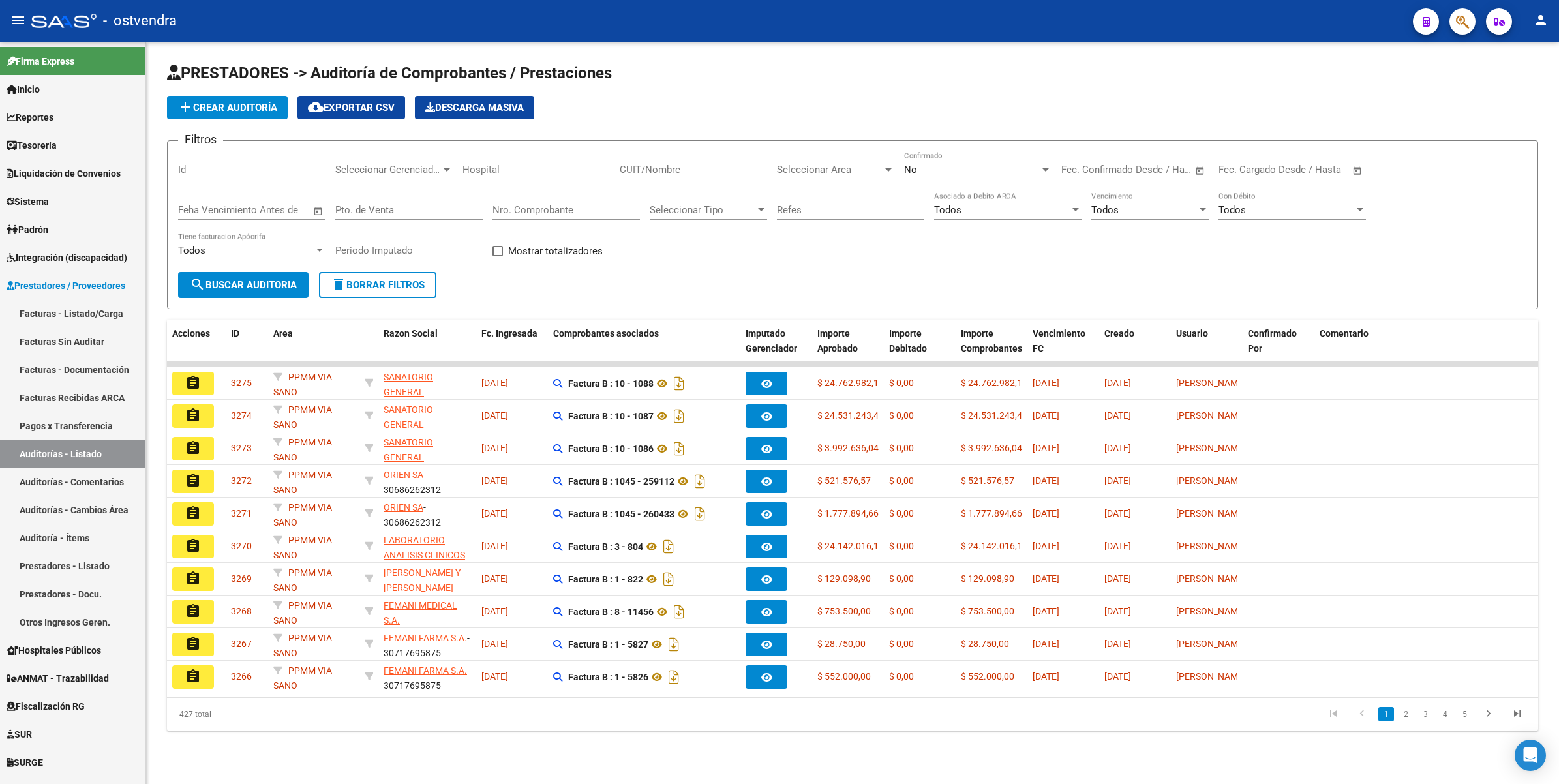
click at [1047, 168] on div at bounding box center [1046, 170] width 7 height 3
click at [991, 105] on span "Todos" at bounding box center [978, 110] width 148 height 29
click at [525, 204] on input "Nro. Comprobante" at bounding box center [567, 210] width 148 height 12
type input "3357"
click at [222, 280] on span "search Buscar Auditoria" at bounding box center [243, 285] width 107 height 12
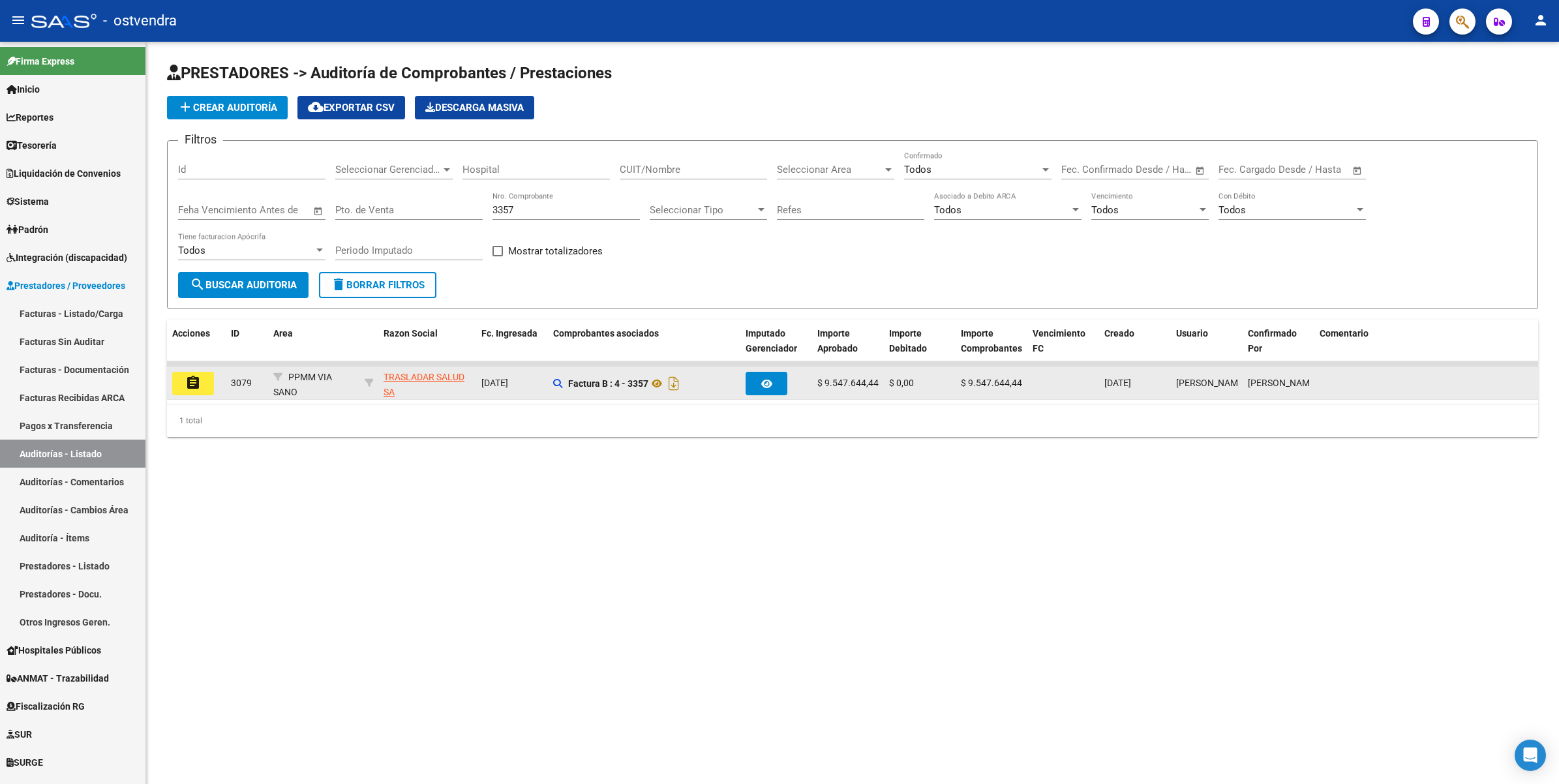
click at [191, 382] on mat-icon "assignment" at bounding box center [192, 382] width 16 height 16
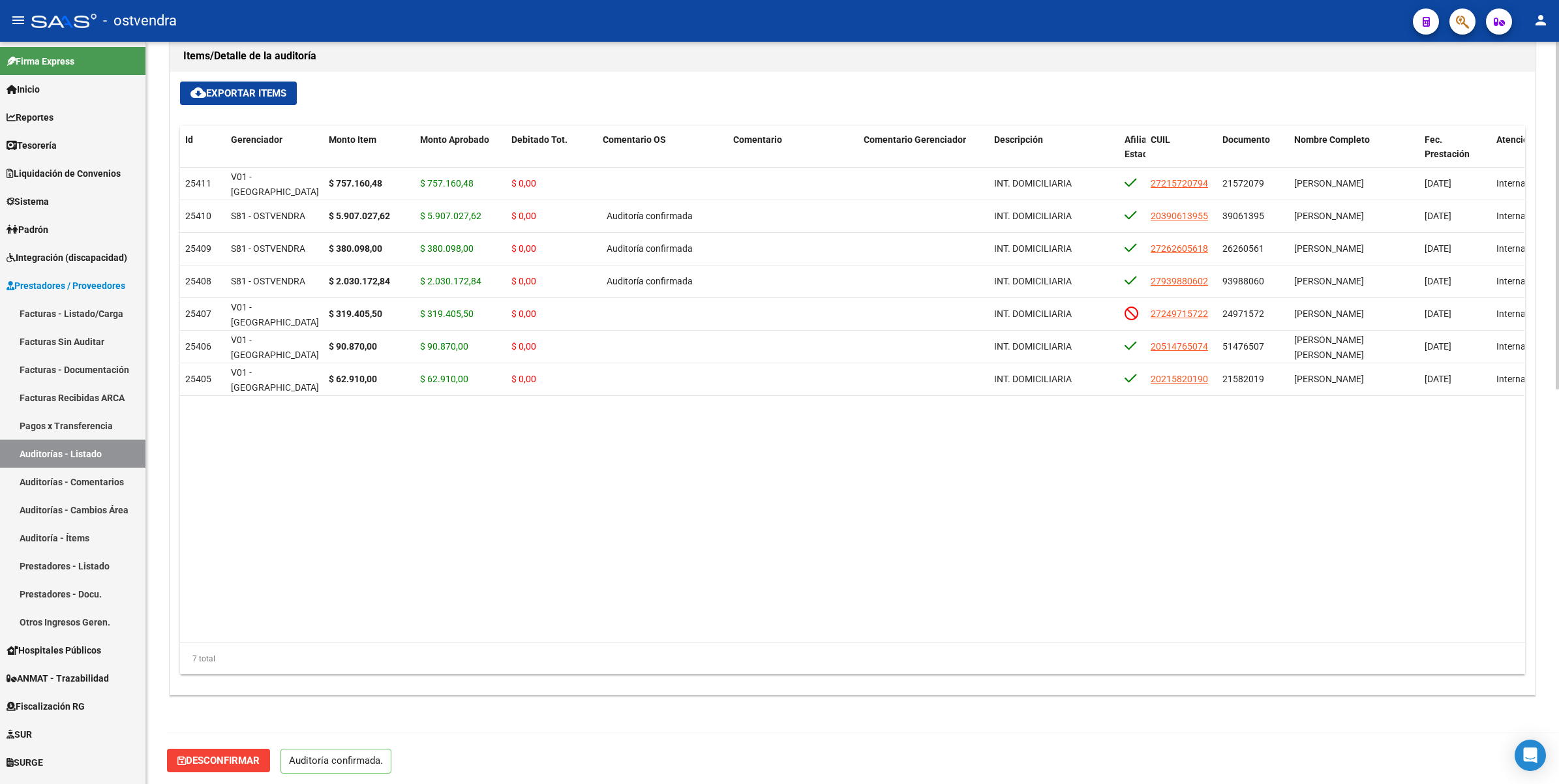
scroll to position [842, 0]
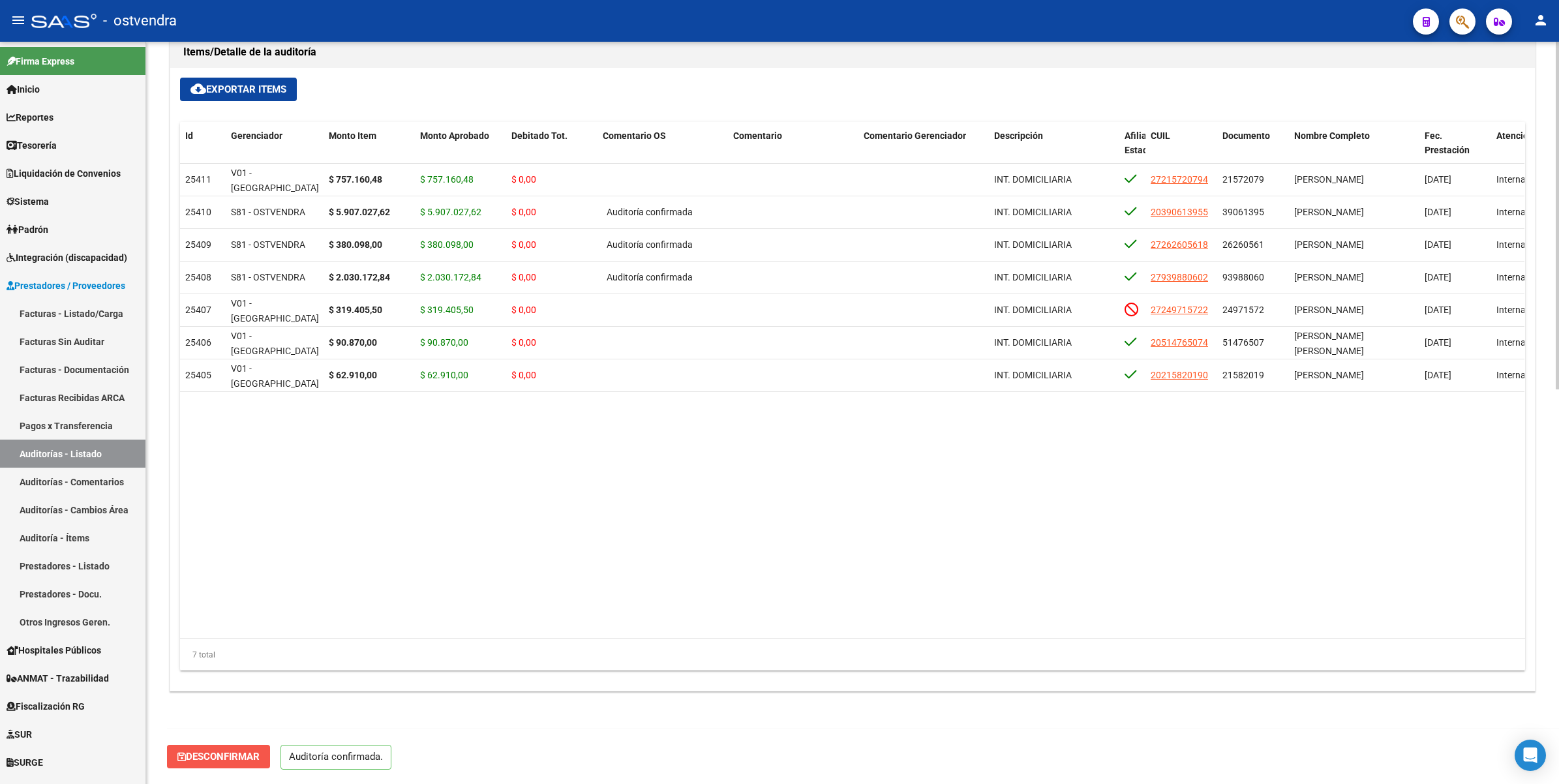
click at [236, 755] on span "Desconfirmar" at bounding box center [218, 757] width 82 height 12
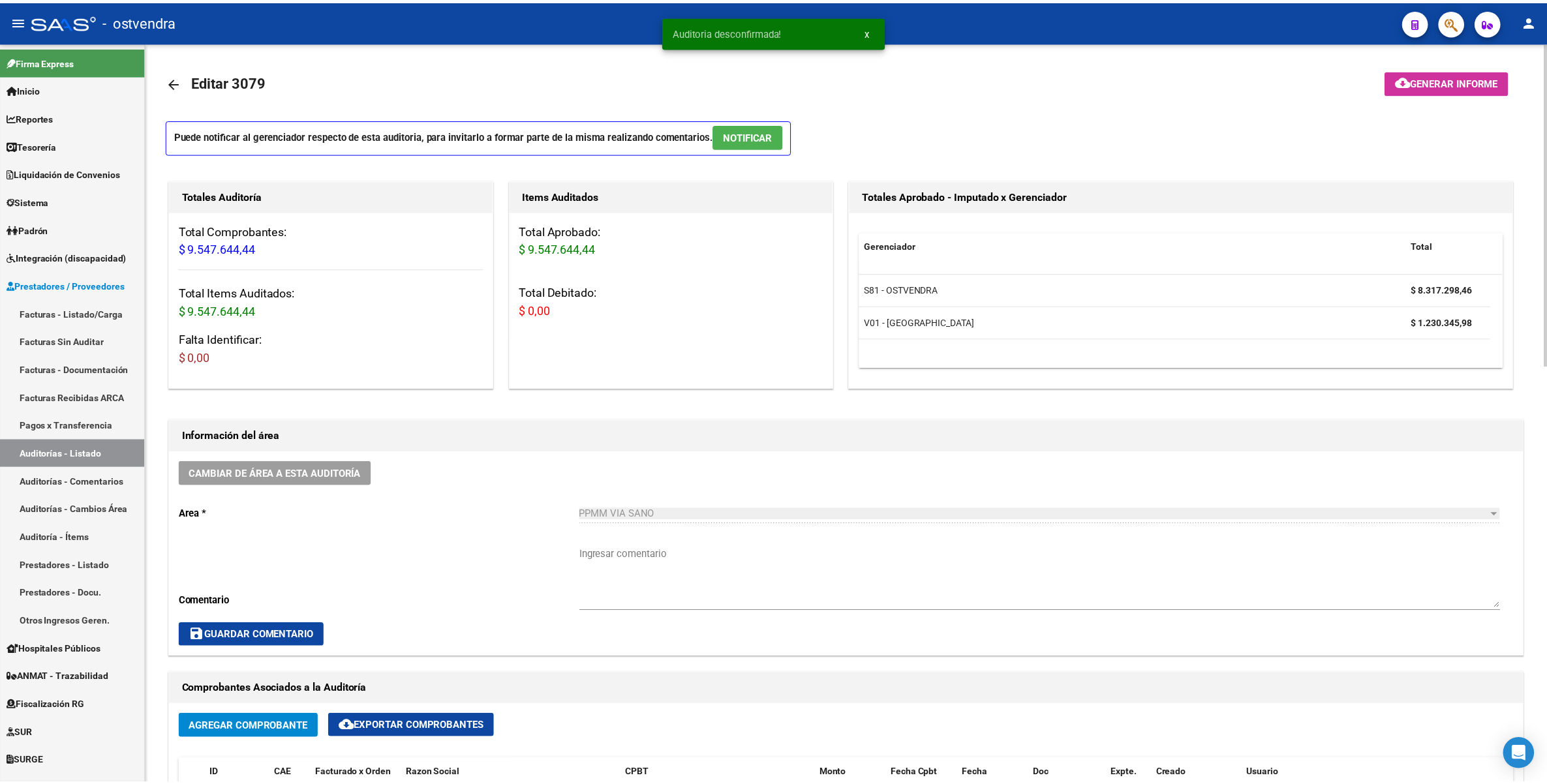
scroll to position [0, 0]
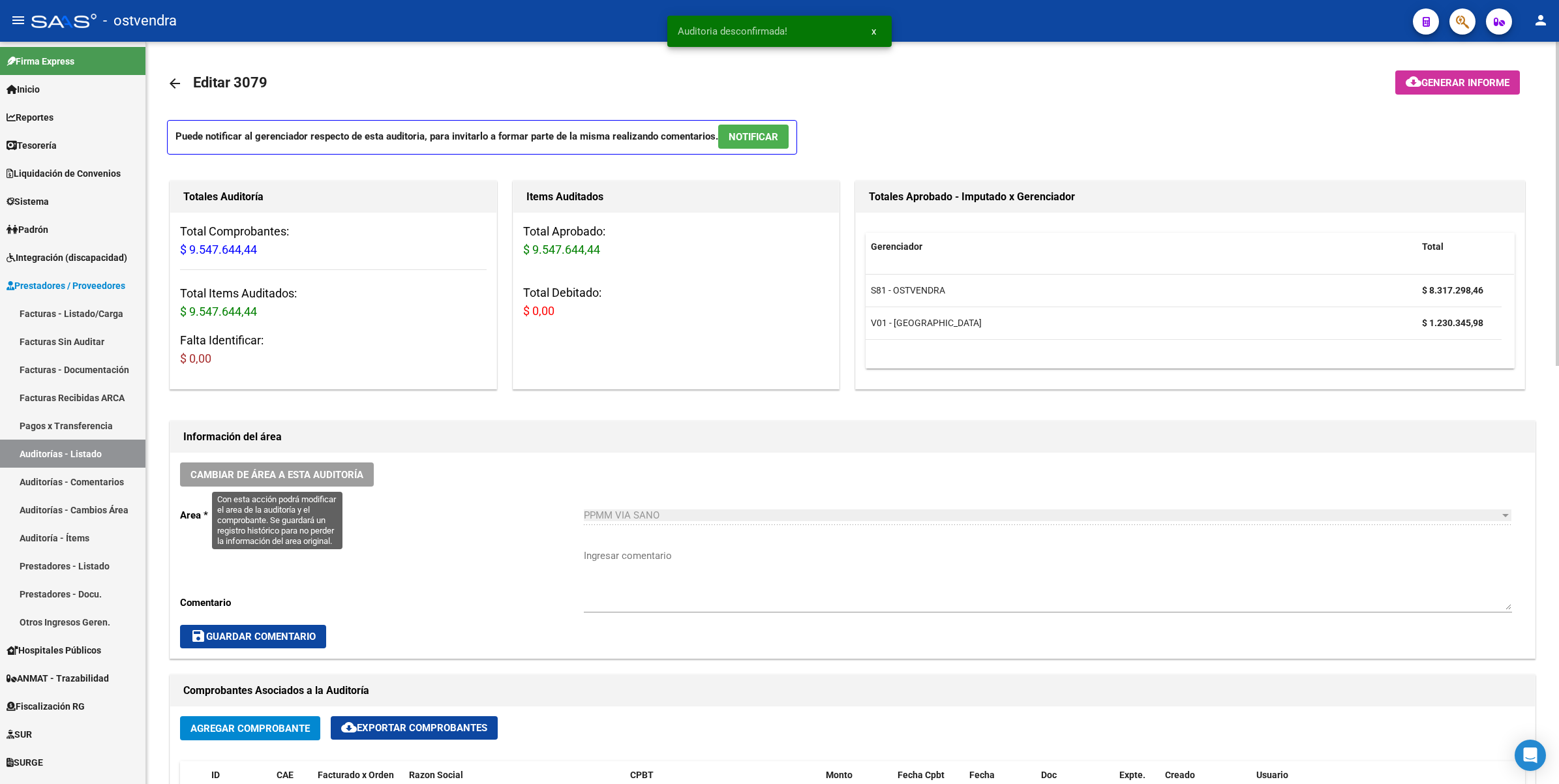
click at [297, 478] on span "Cambiar de área a esta auditoría" at bounding box center [277, 475] width 173 height 12
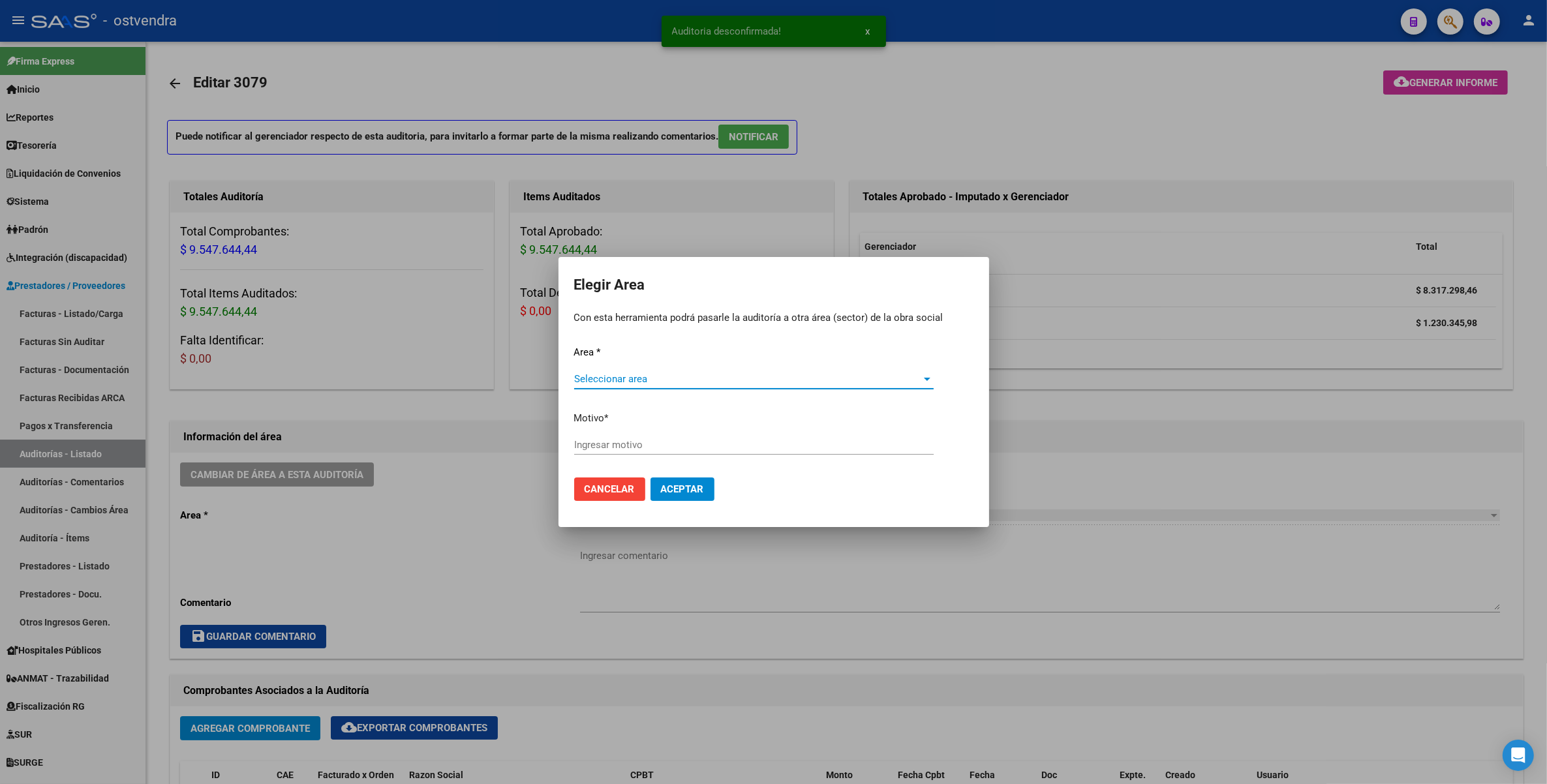
click at [676, 382] on span "Seleccionar area" at bounding box center [748, 379] width 348 height 12
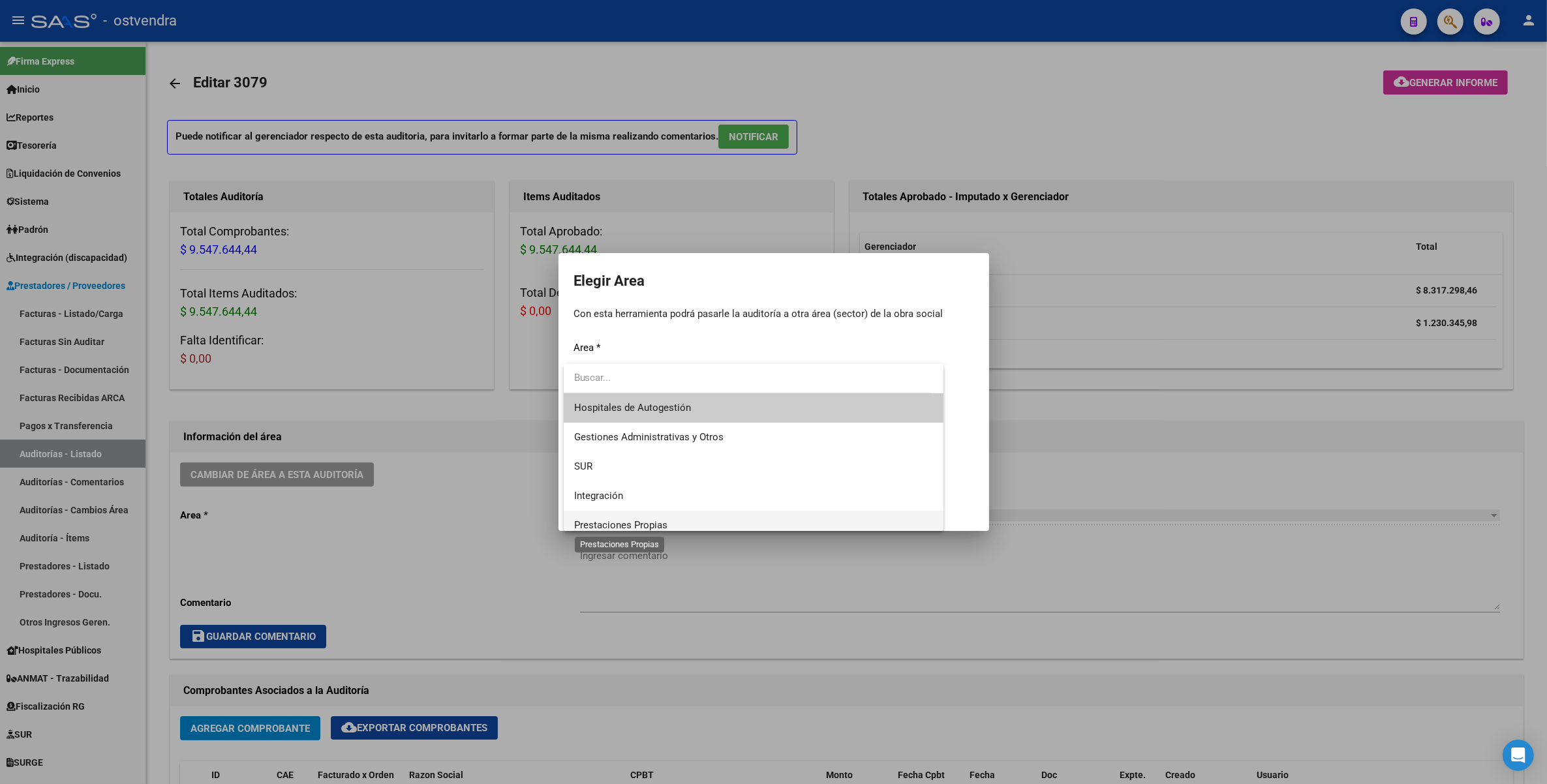
click at [651, 523] on span "Prestaciones Propias" at bounding box center [621, 525] width 93 height 12
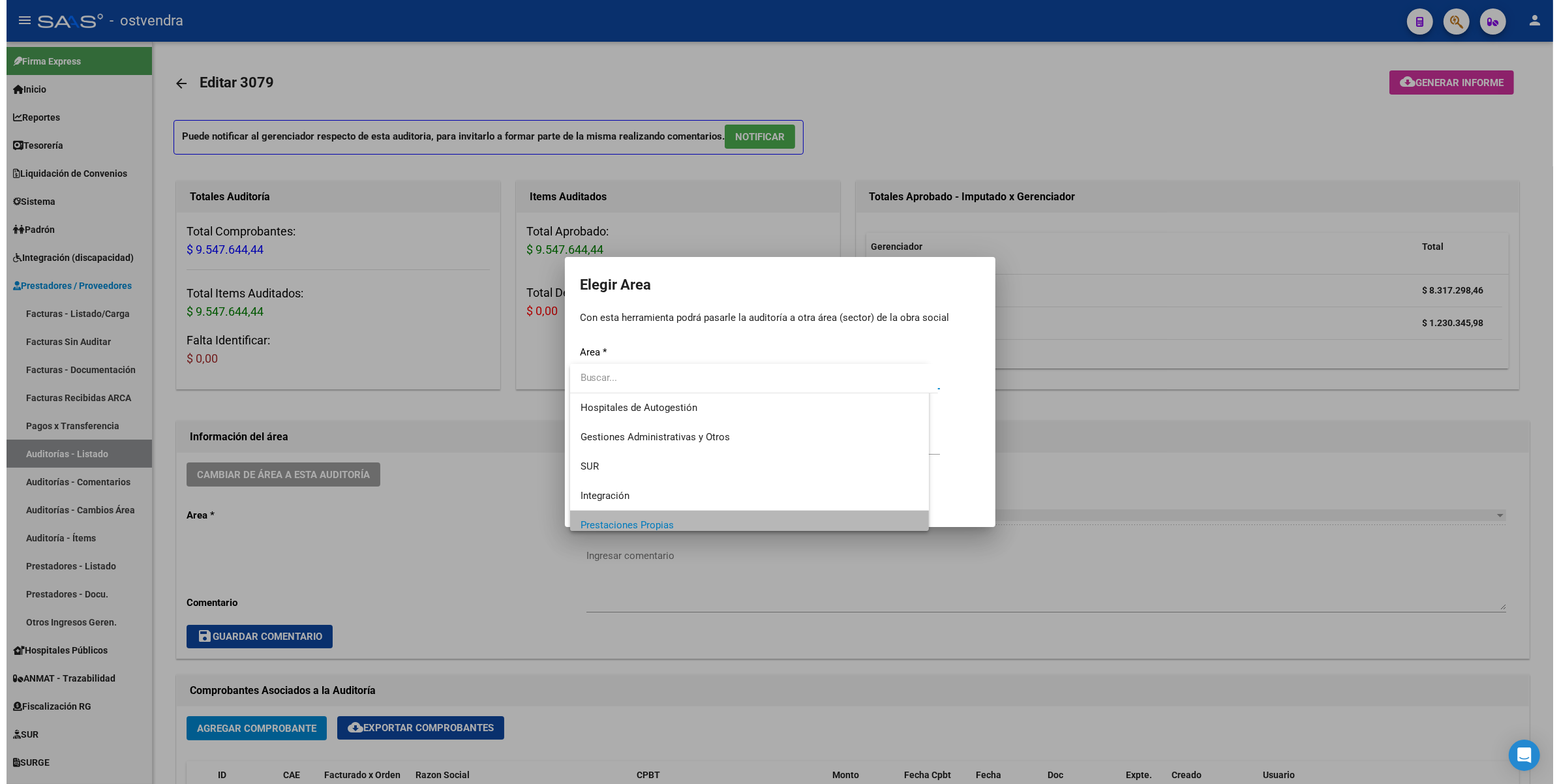
scroll to position [8, 0]
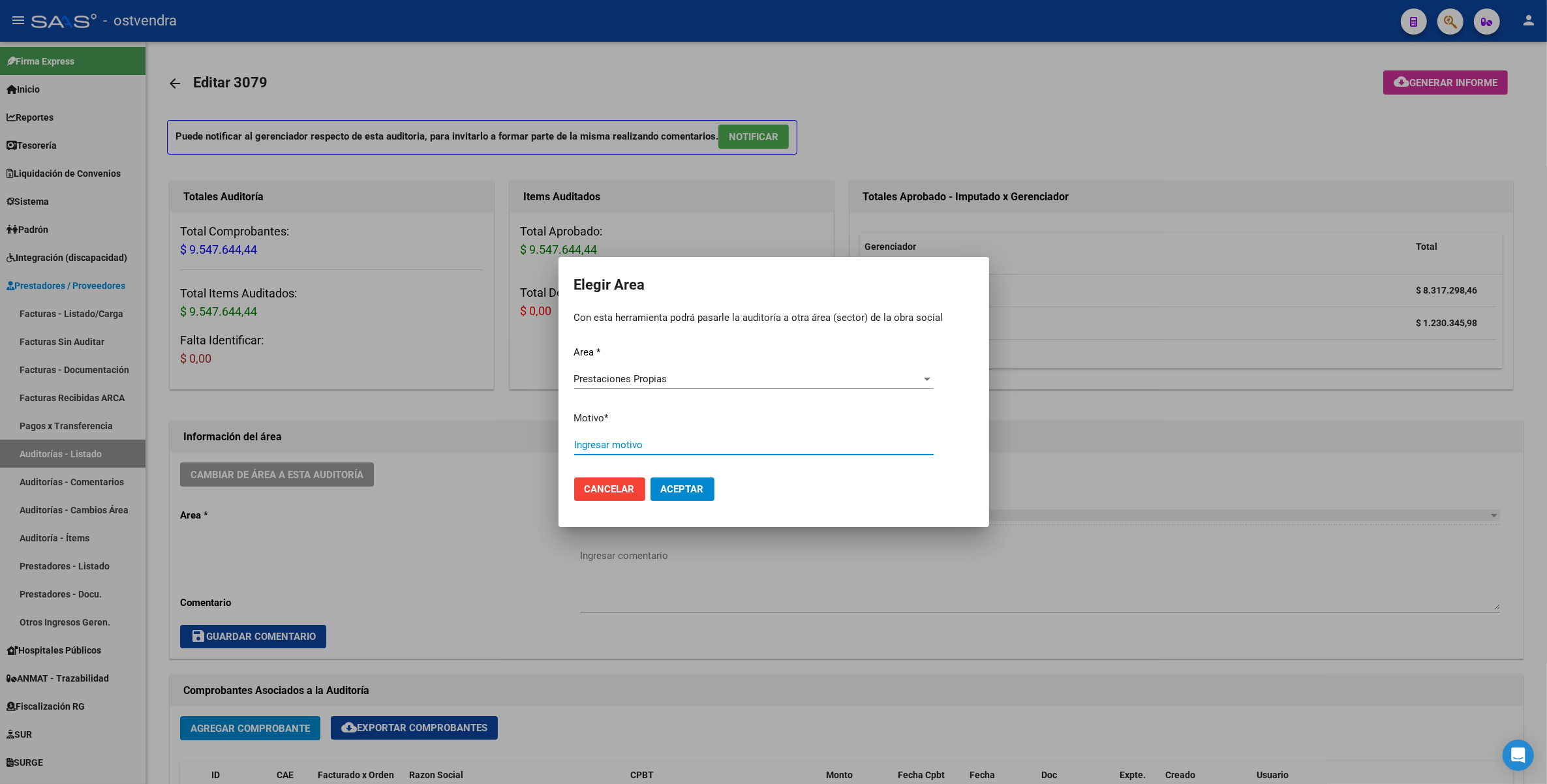
click at [656, 444] on input "Ingresar motivo" at bounding box center [754, 445] width 359 height 12
type input "mal cargado"
click at [676, 491] on span "Aceptar" at bounding box center [683, 489] width 43 height 12
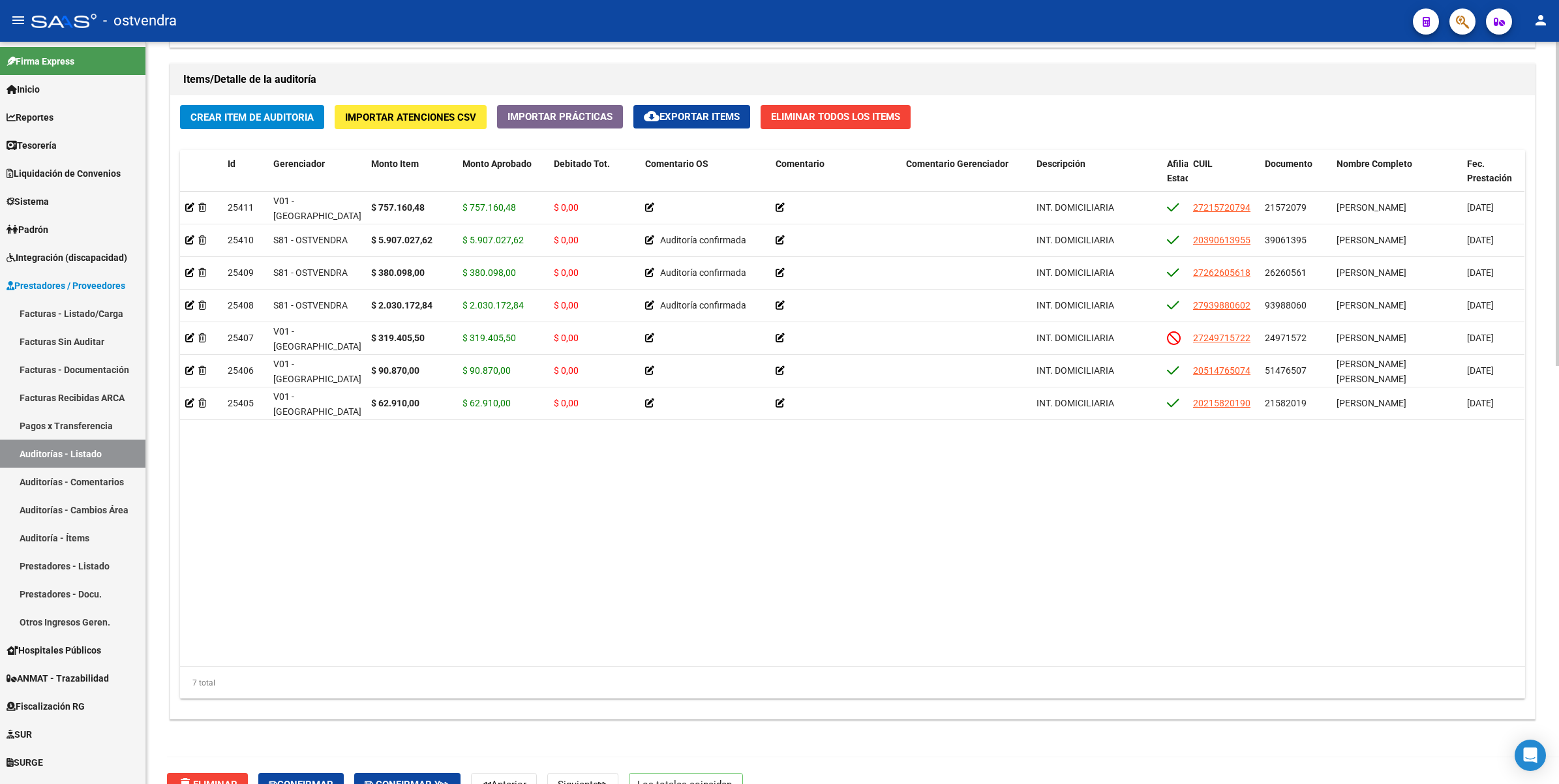
scroll to position [957, 0]
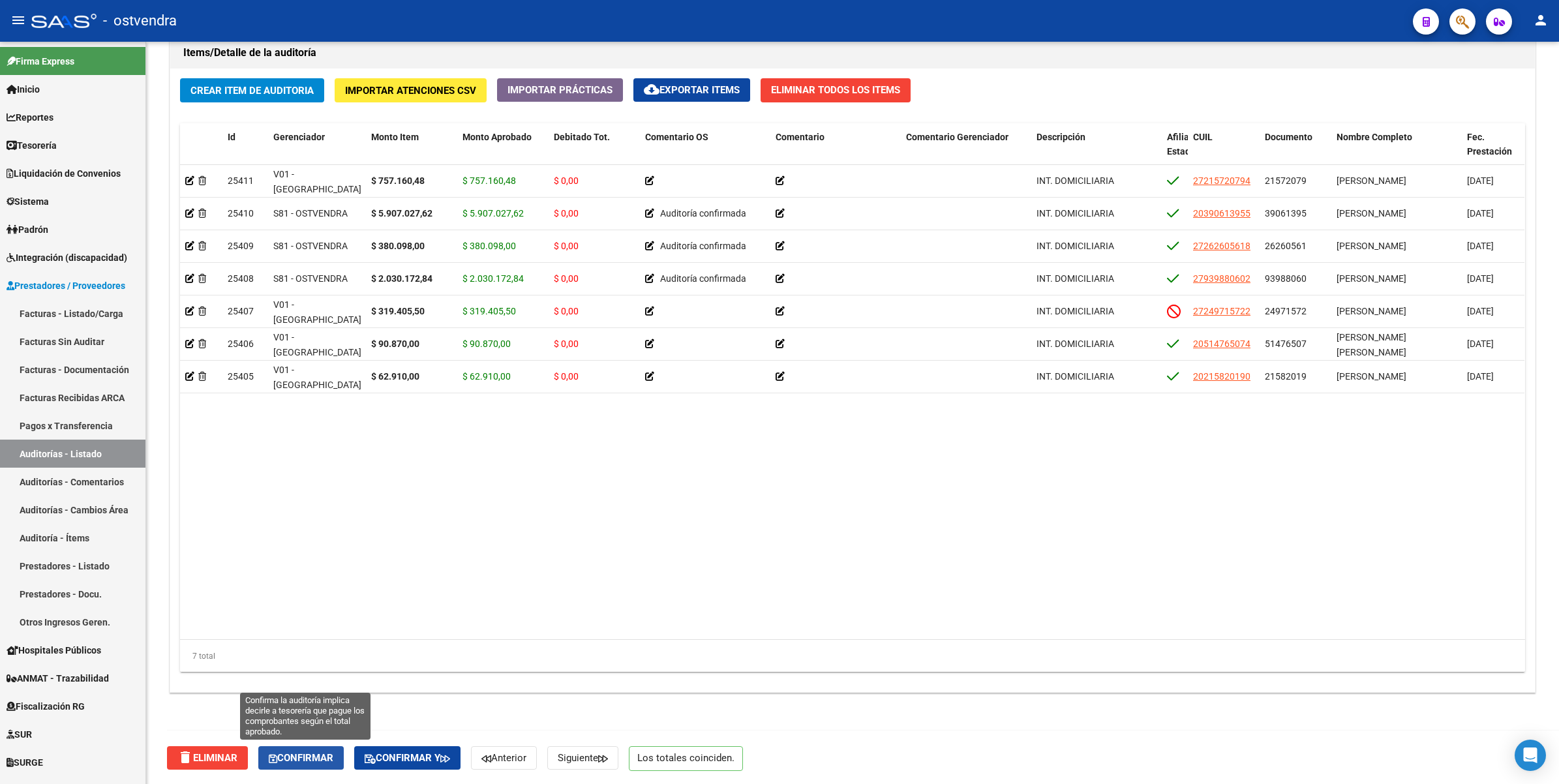
click at [320, 757] on span "Confirmar" at bounding box center [301, 758] width 65 height 12
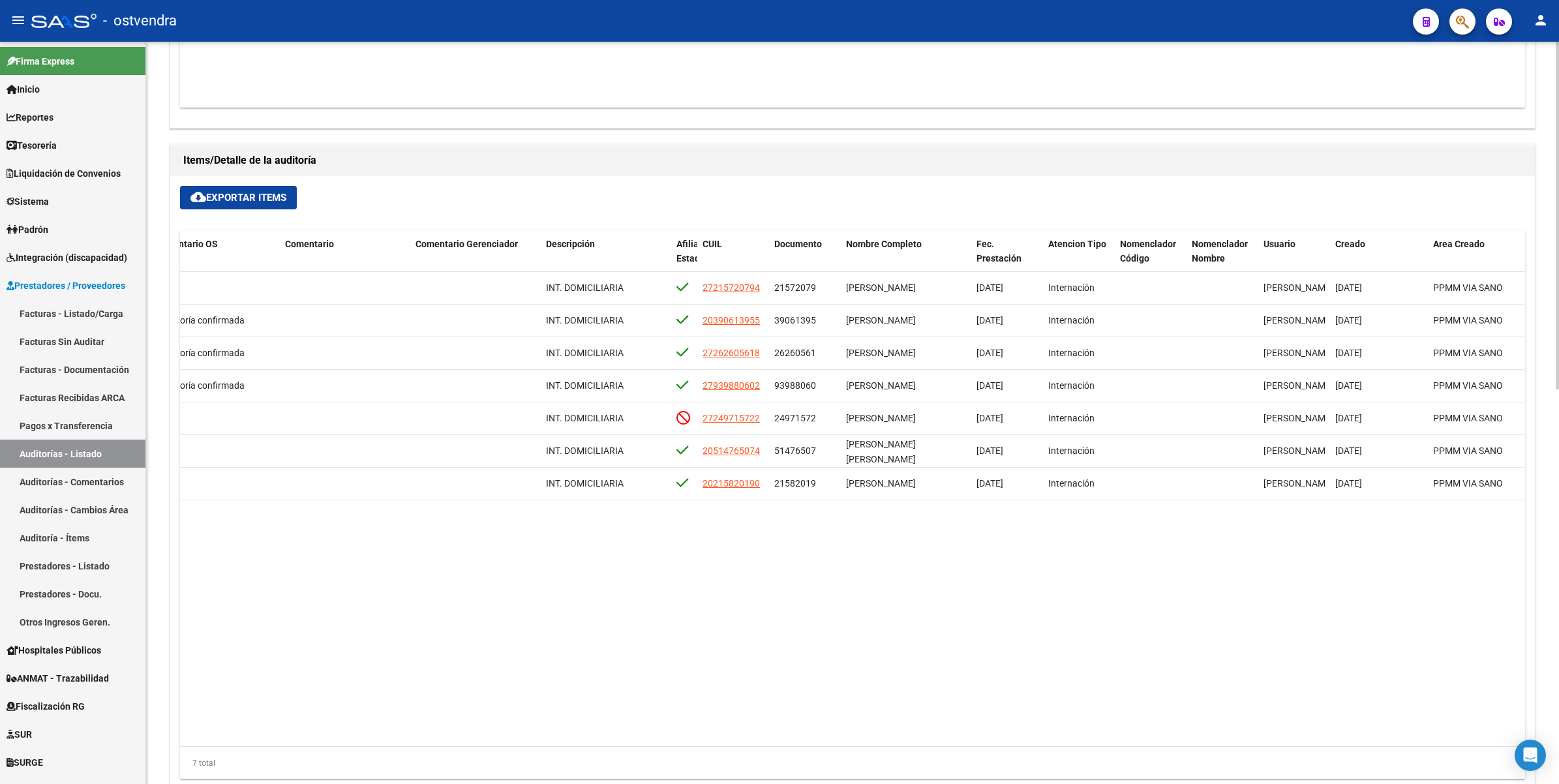
scroll to position [0, 547]
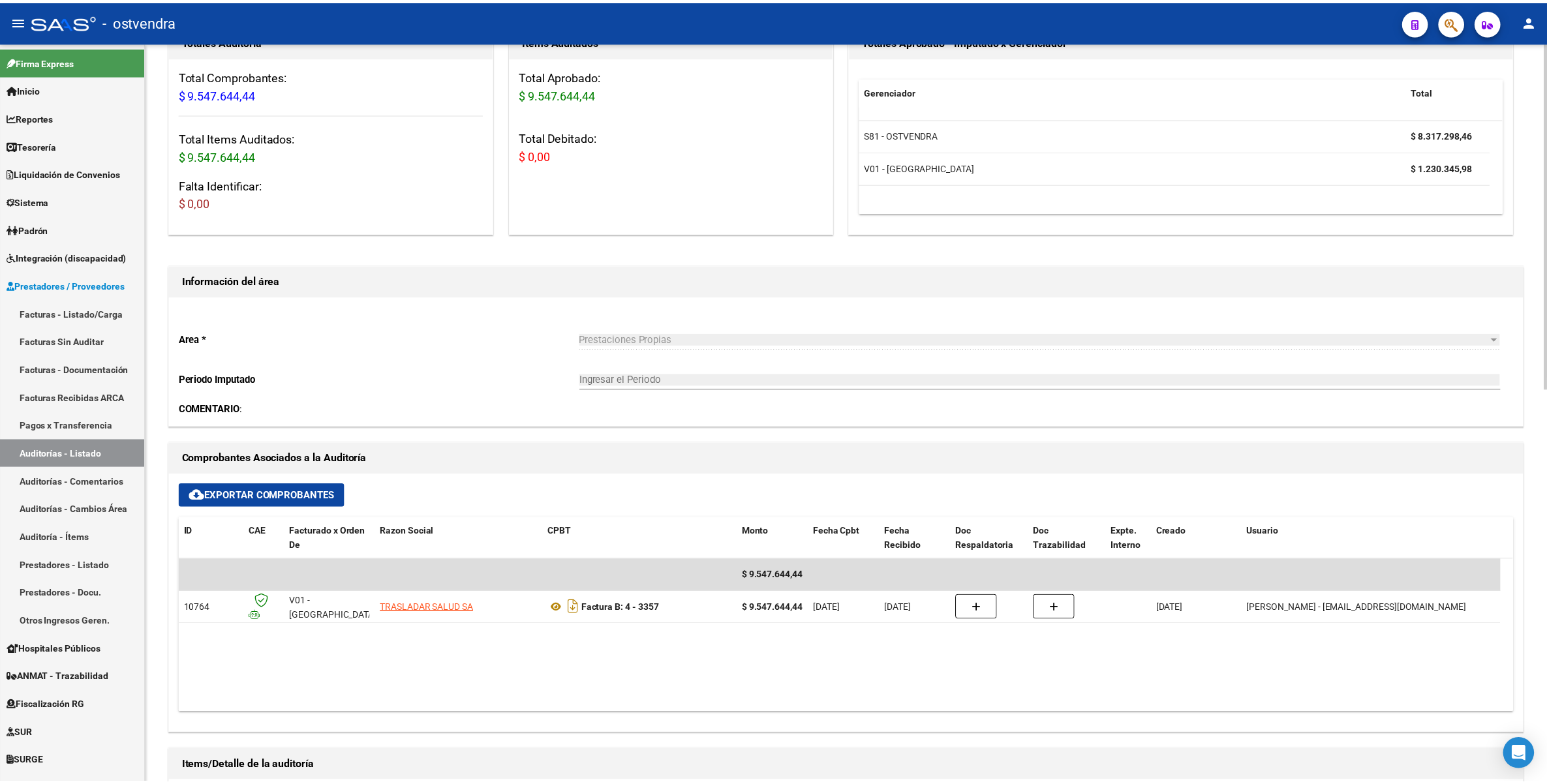
scroll to position [245, 0]
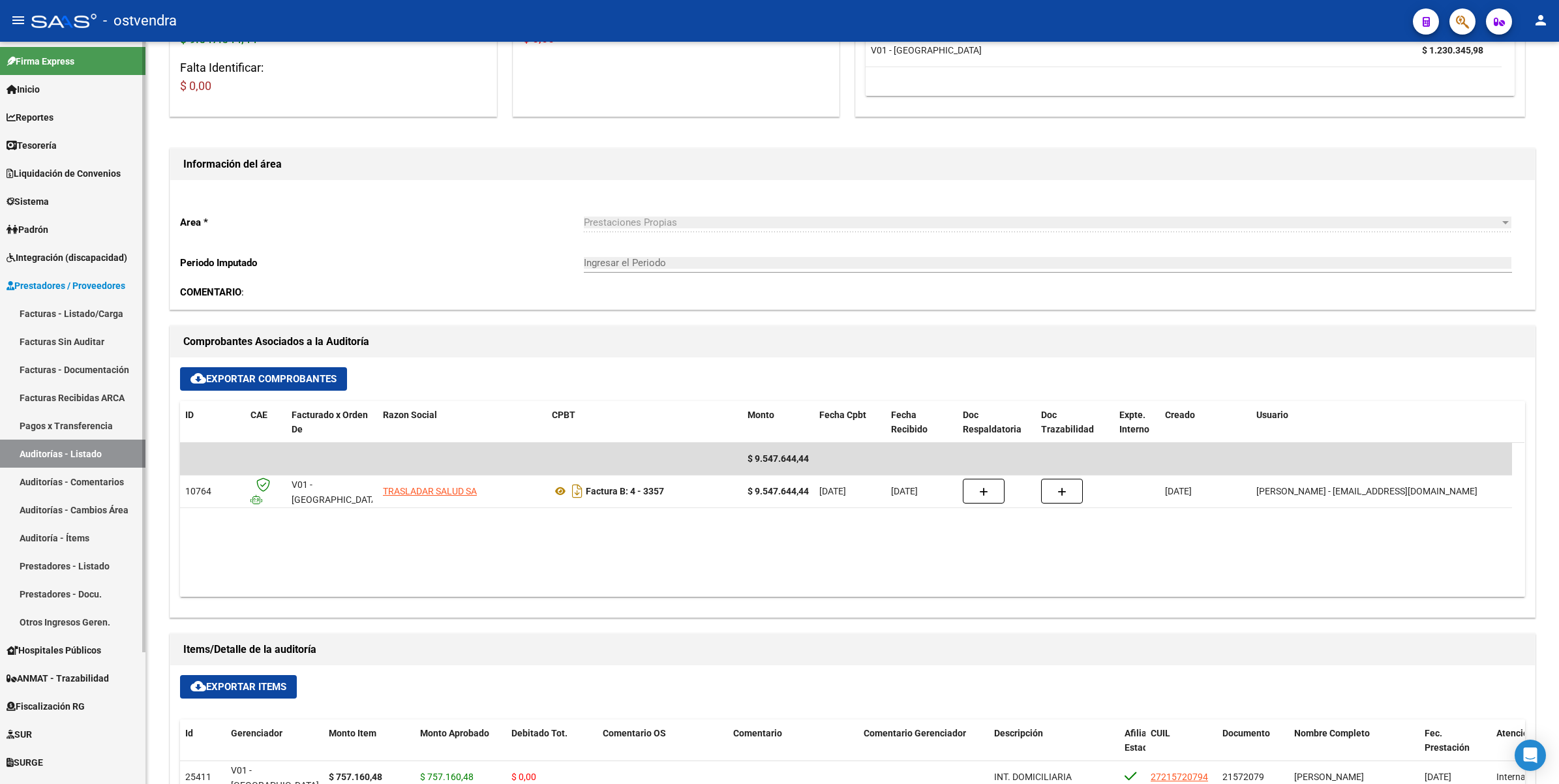
click at [51, 280] on span "Prestadores / Proveedores" at bounding box center [66, 285] width 119 height 14
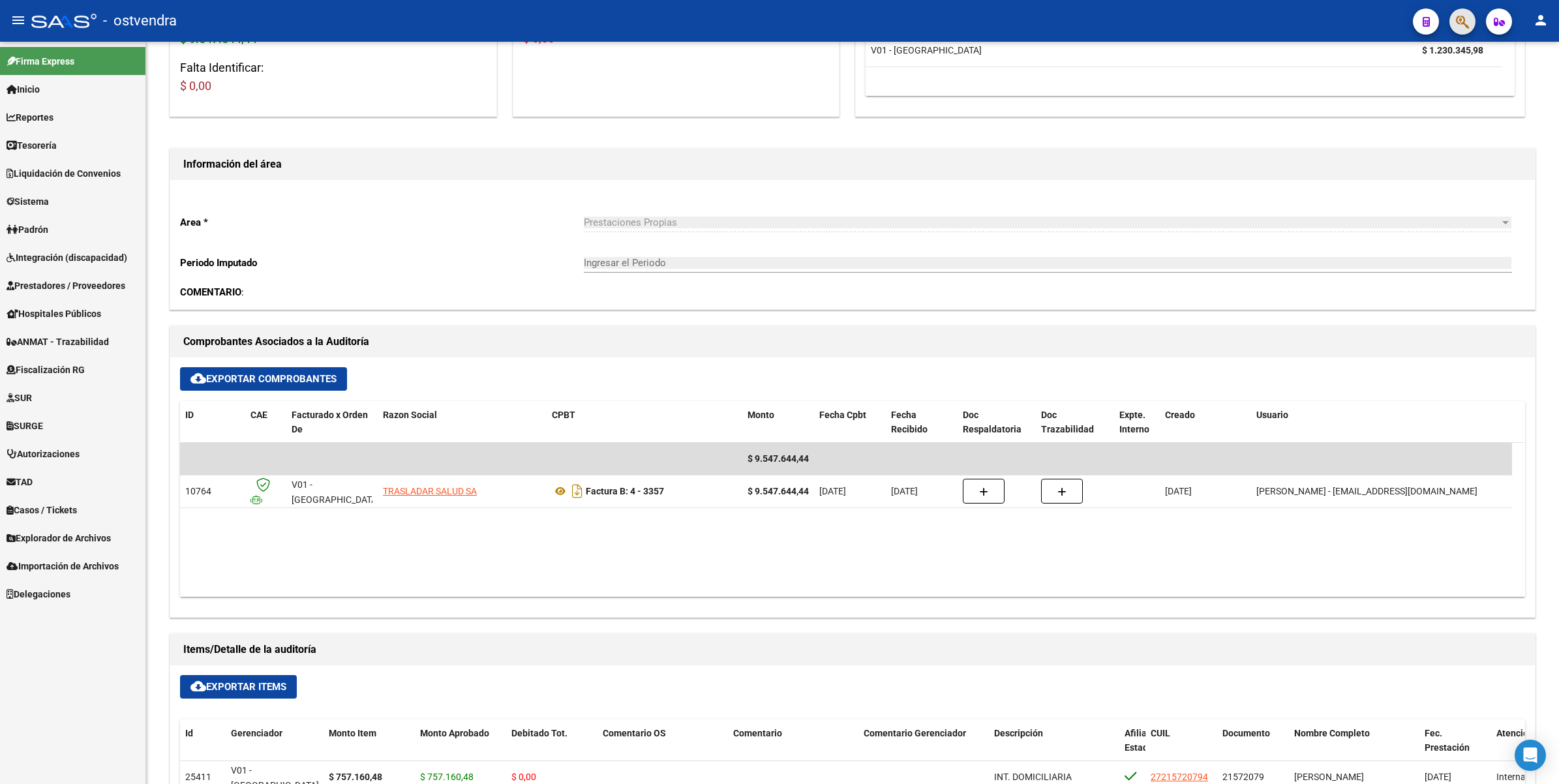
click at [1453, 17] on button "button" at bounding box center [1462, 21] width 26 height 26
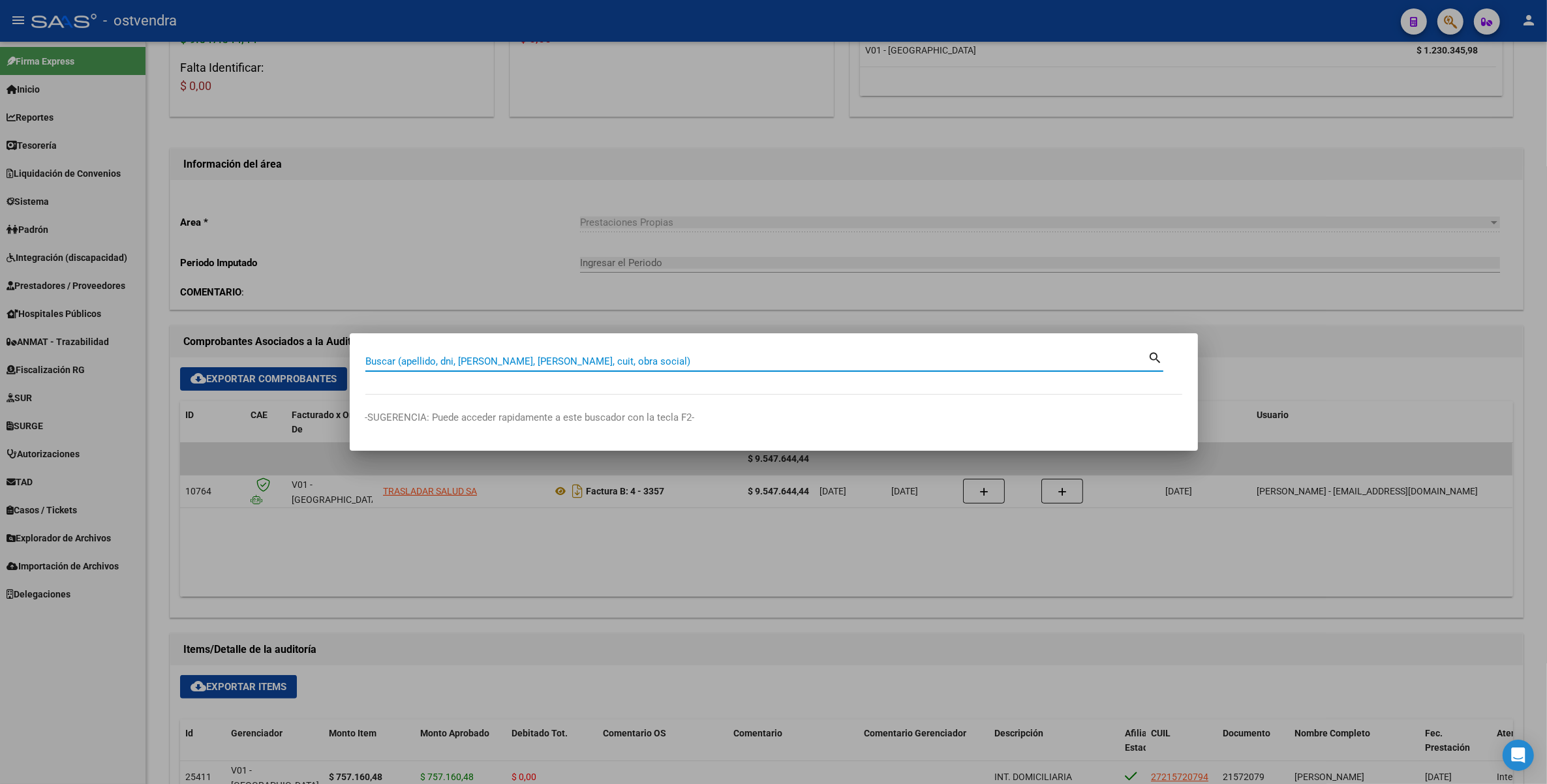
click at [787, 359] on input "Buscar (apellido, dni, cuil, nro traspaso, cuit, obra social)" at bounding box center [757, 362] width 783 height 12
paste input "23442686"
type input "23442686"
